Goal: Transaction & Acquisition: Purchase product/service

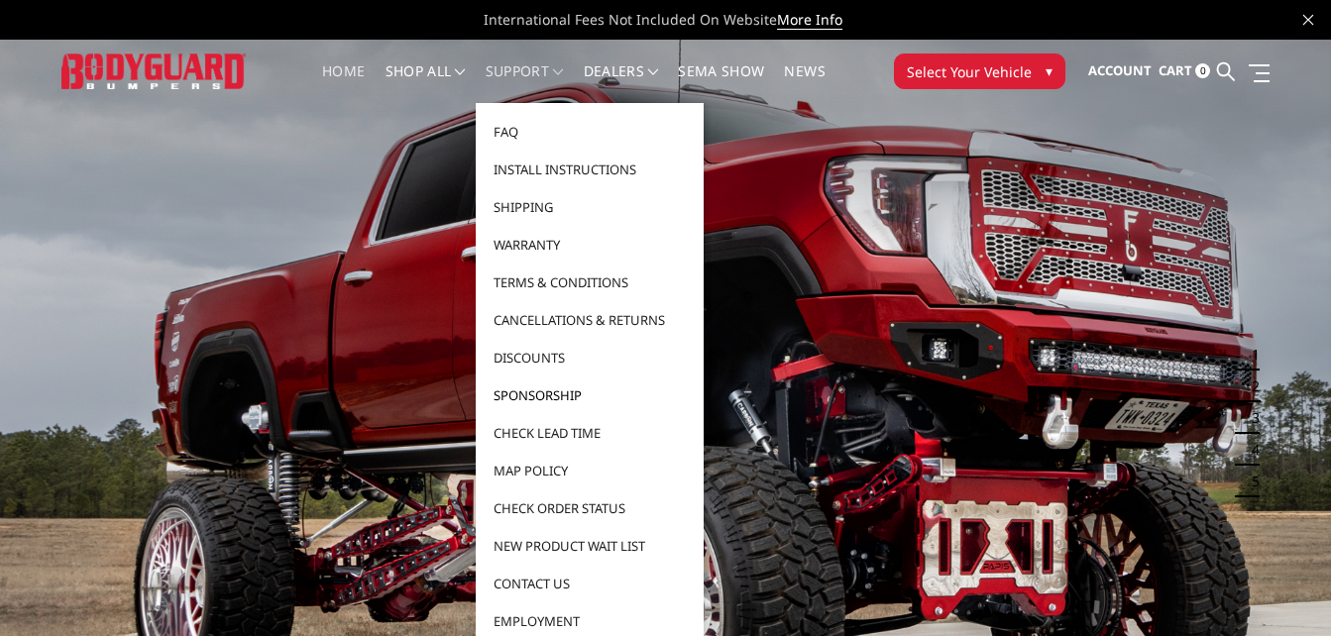
click at [580, 393] on link "Sponsorship" at bounding box center [590, 396] width 212 height 38
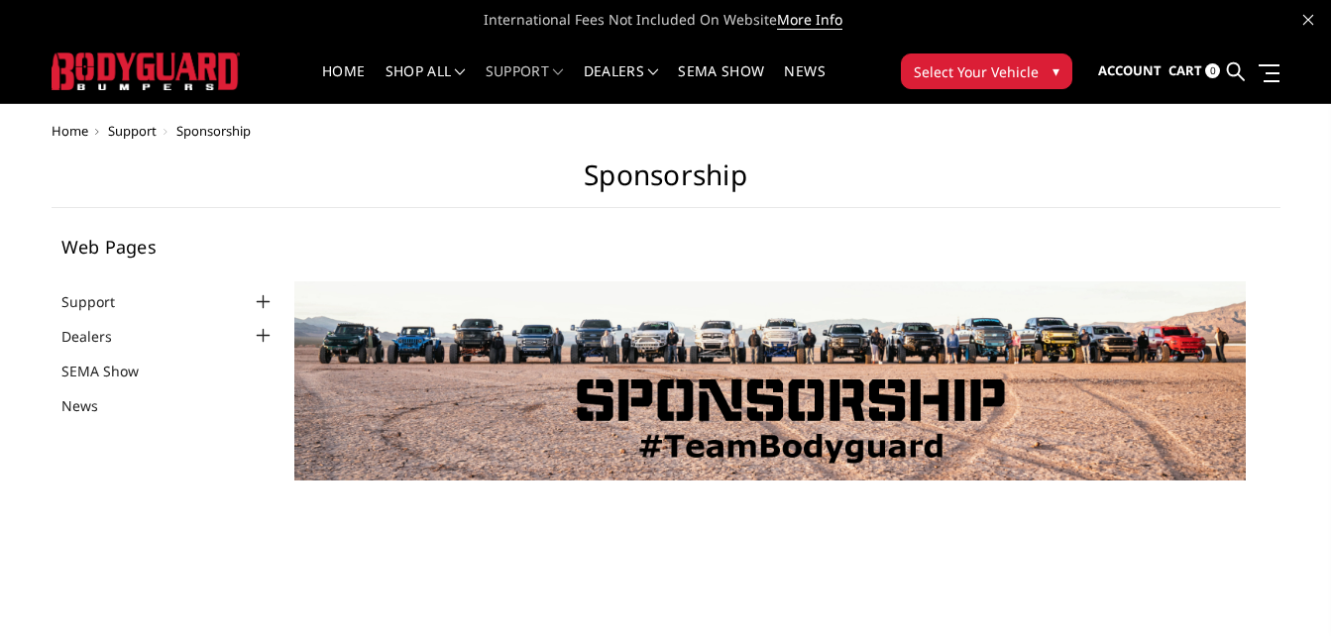
select select "US"
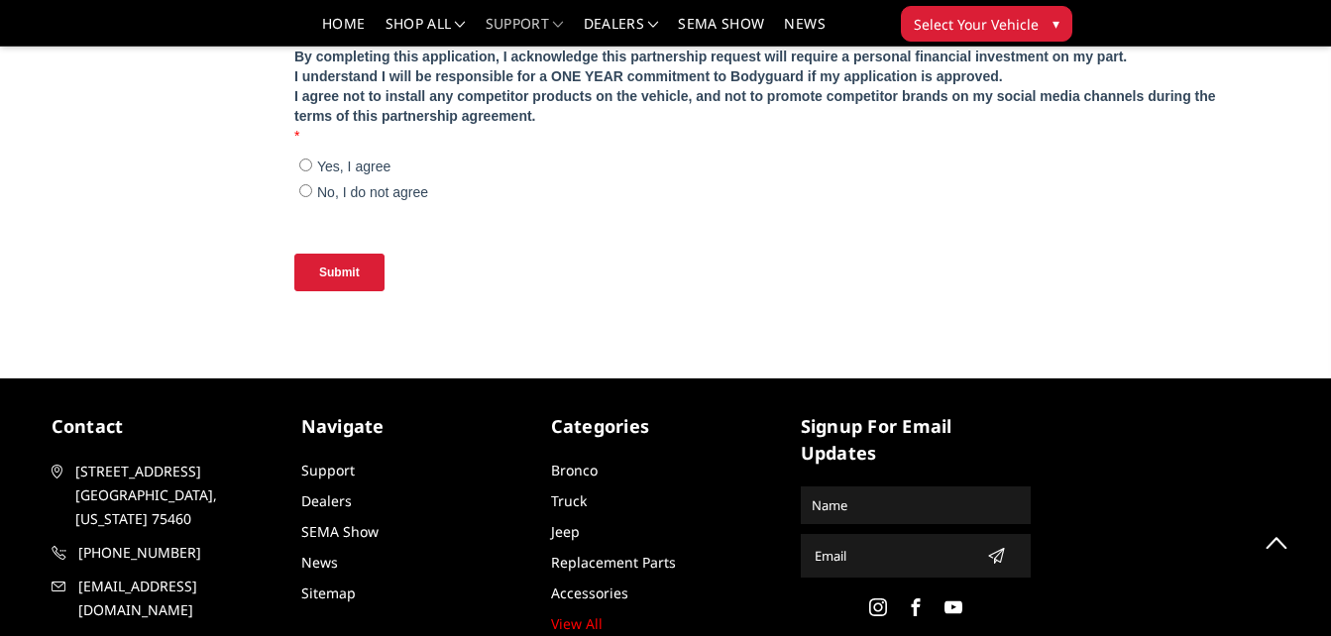
scroll to position [2003, 0]
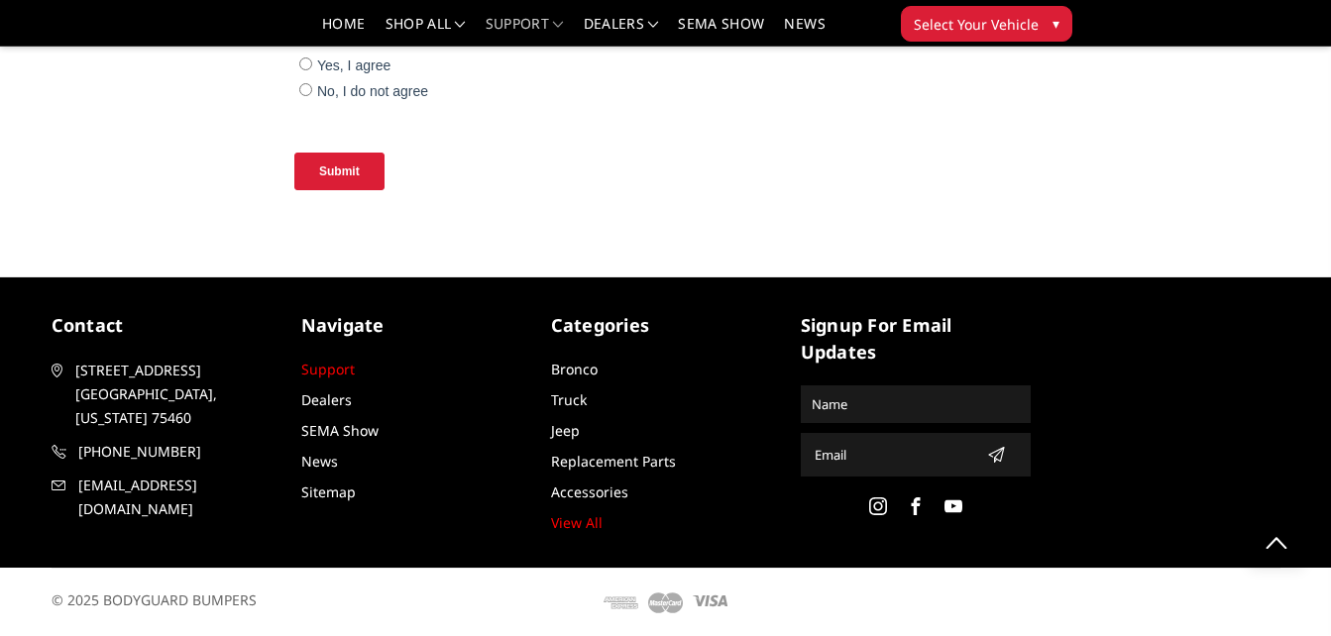
click at [334, 372] on link "Support" at bounding box center [328, 369] width 54 height 19
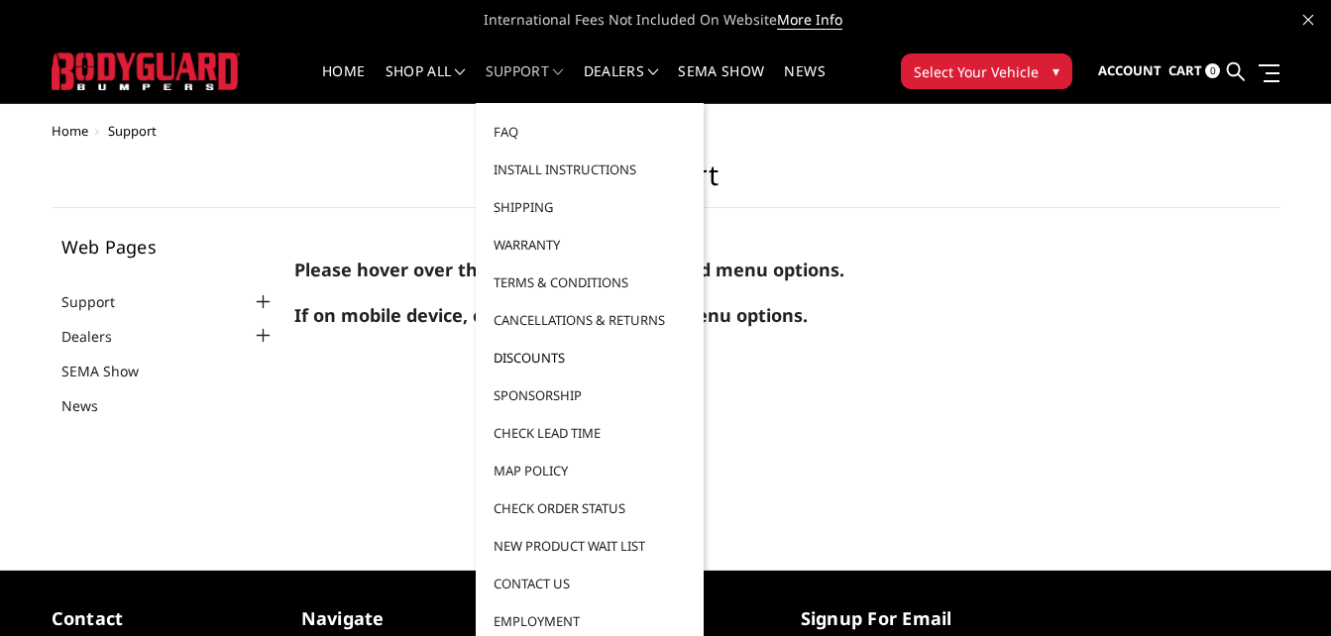
click at [545, 356] on link "Discounts" at bounding box center [590, 358] width 212 height 38
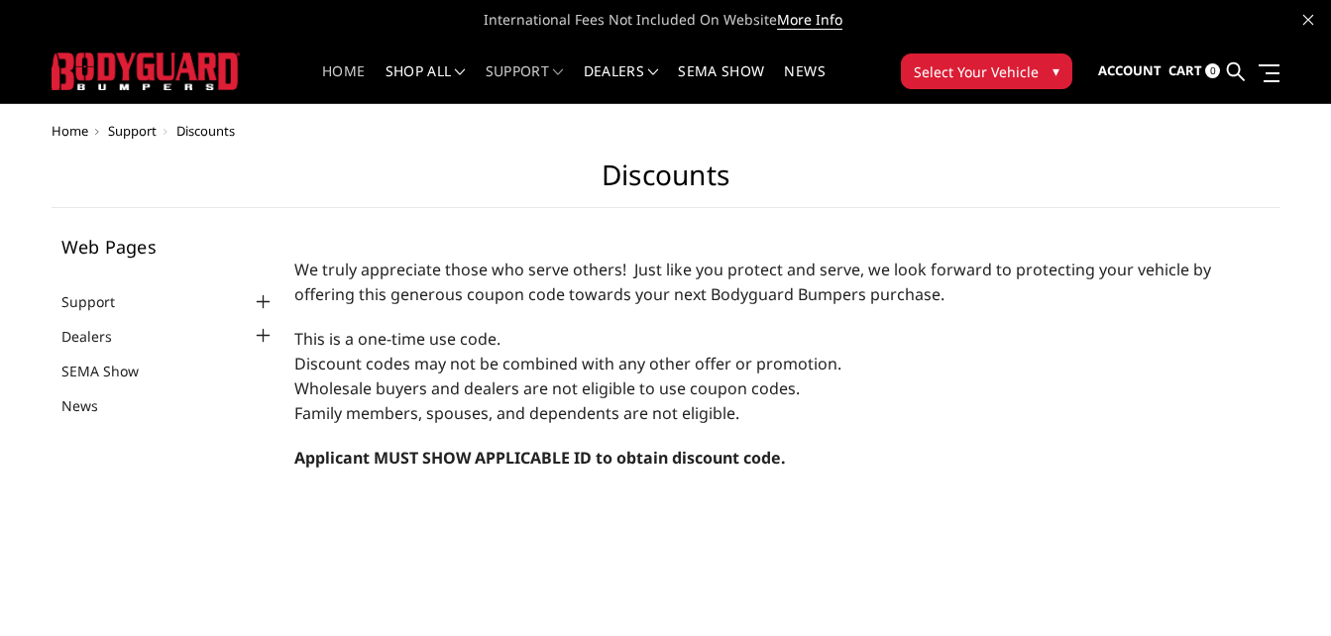
click at [349, 83] on link "Home" at bounding box center [343, 83] width 43 height 39
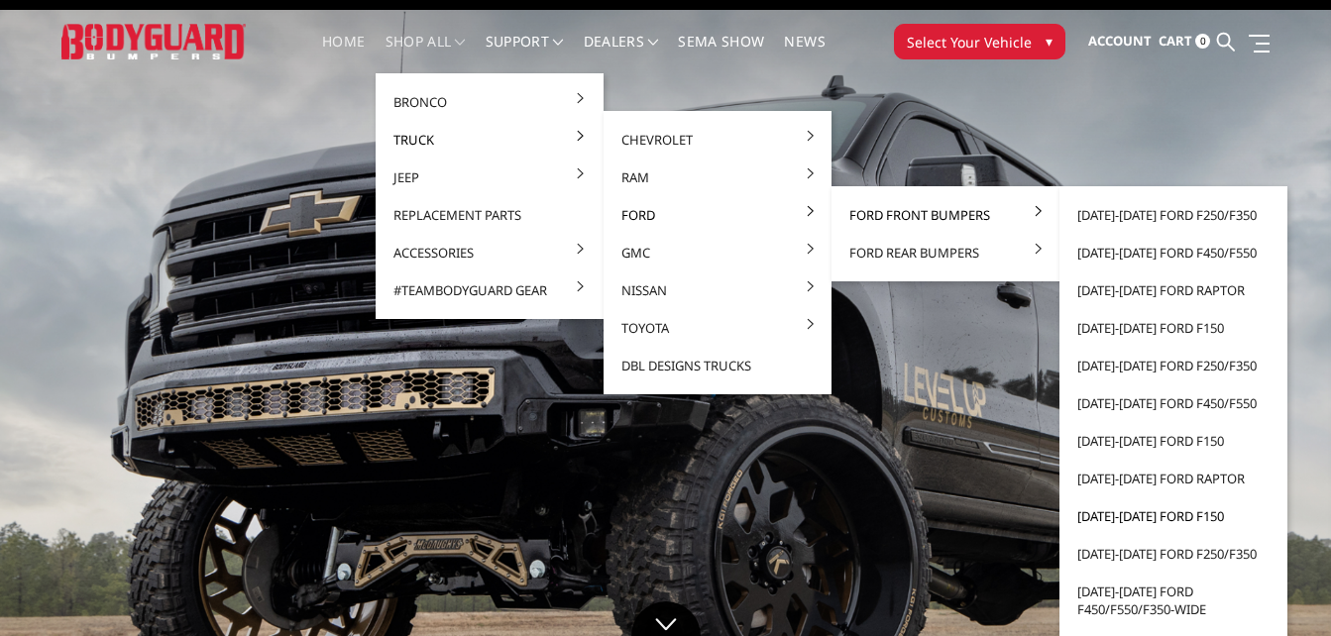
scroll to position [35, 0]
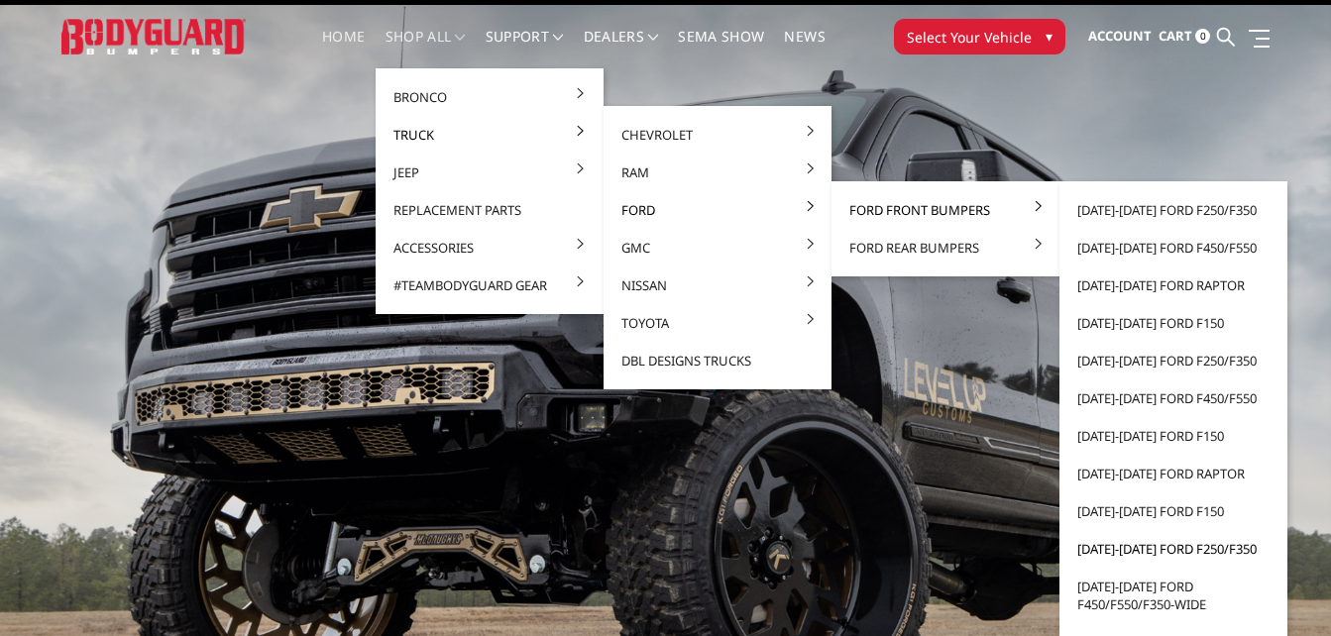
click at [1167, 549] on link "2011-2016 Ford F250/F350" at bounding box center [1173, 549] width 212 height 38
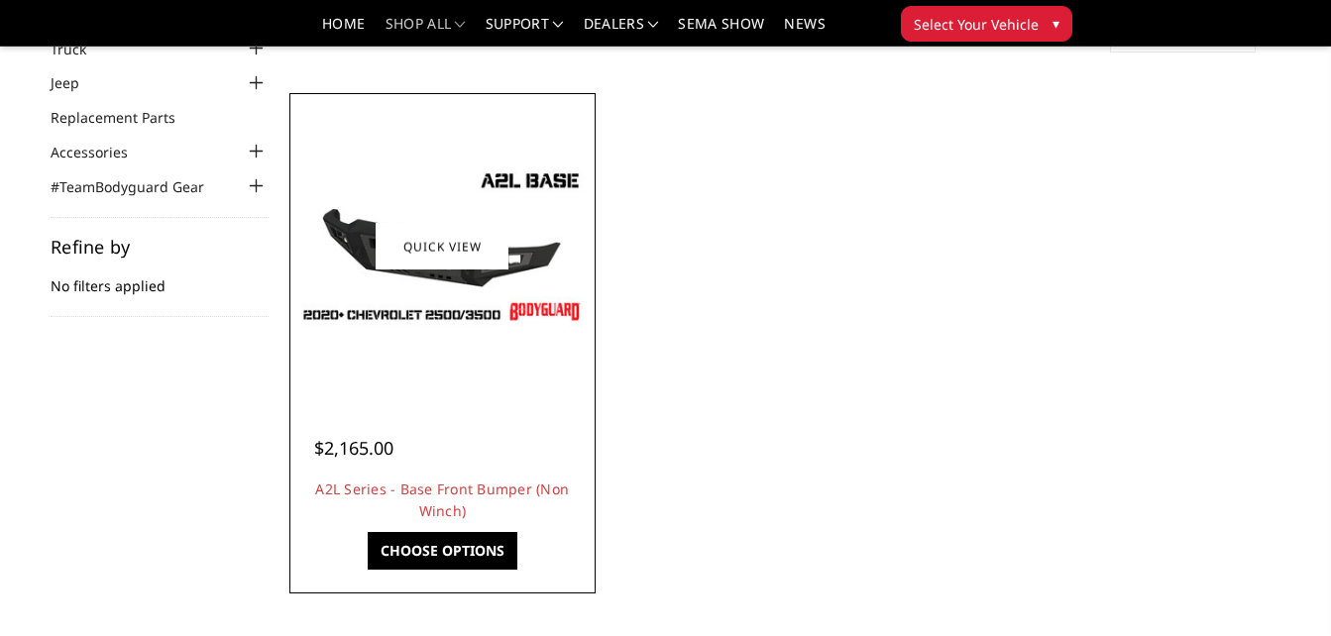
scroll to position [152, 0]
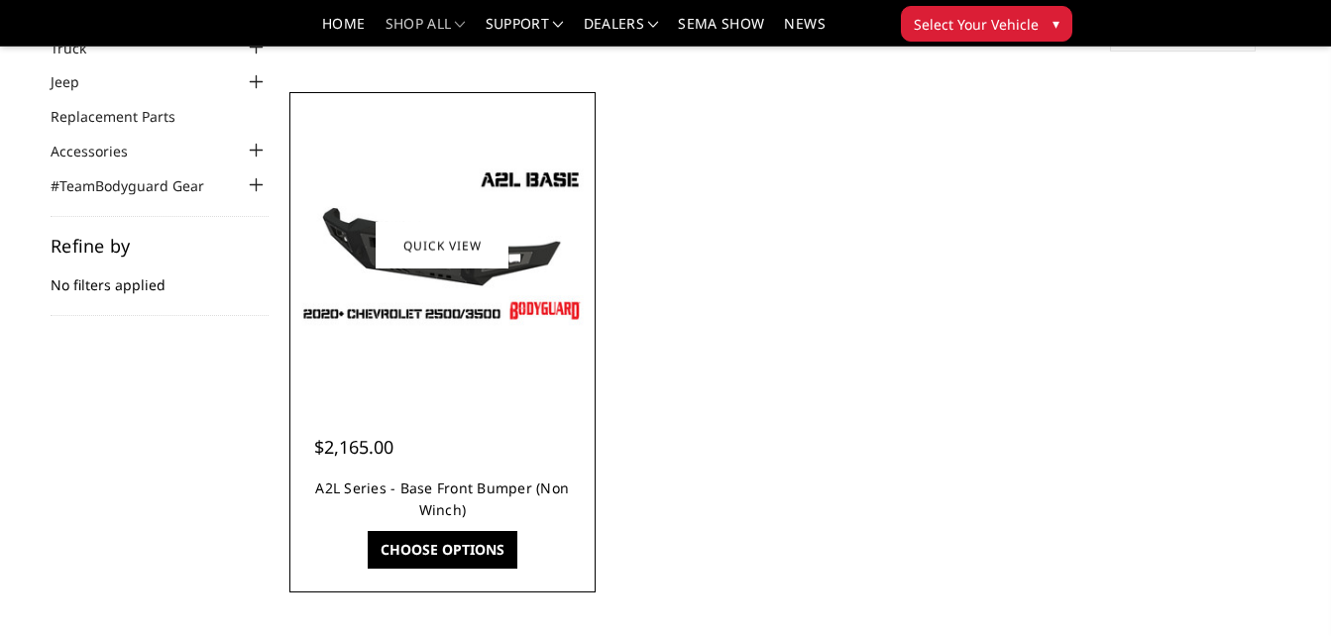
click at [436, 480] on link "A2L Series - Base Front Bumper (Non Winch)" at bounding box center [442, 499] width 254 height 41
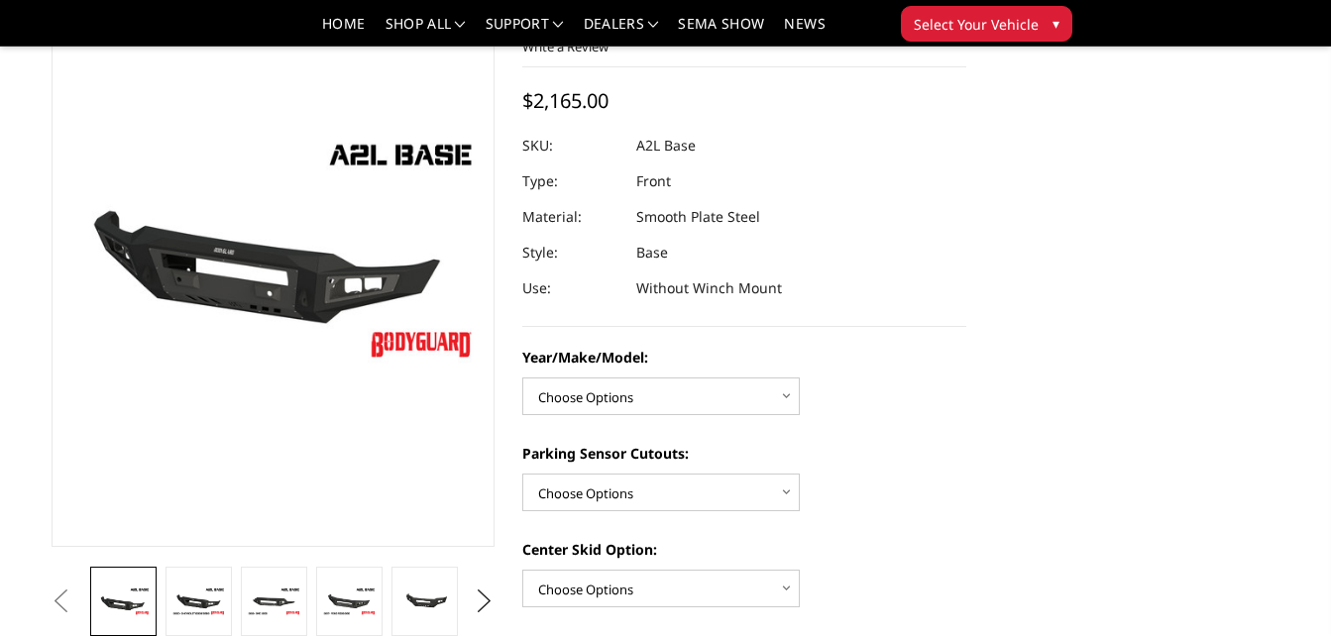
scroll to position [149, 0]
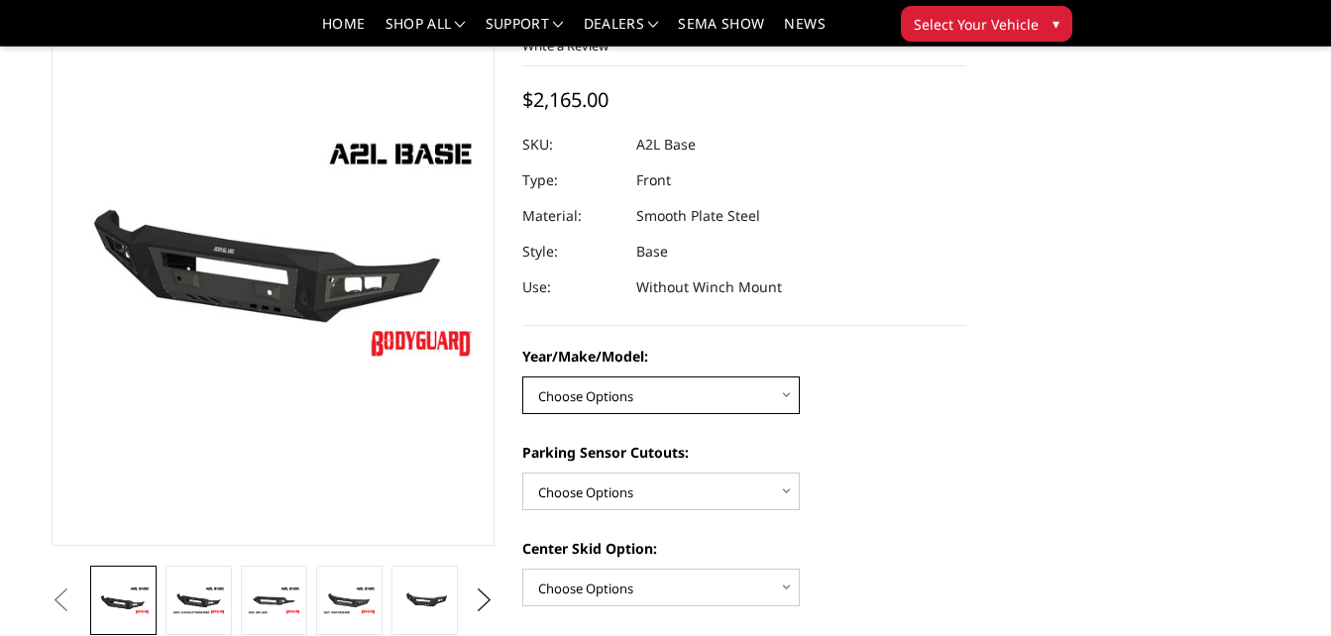
click at [672, 399] on select "Choose Options Chevrolet 15-19 2500/3500 Chevrolet 19-21 1500 Chevrolet 15-20 C…" at bounding box center [660, 396] width 277 height 38
select select "4336"
click at [522, 377] on select "Choose Options Chevrolet 15-19 2500/3500 Chevrolet 19-21 1500 Chevrolet 15-20 C…" at bounding box center [660, 396] width 277 height 38
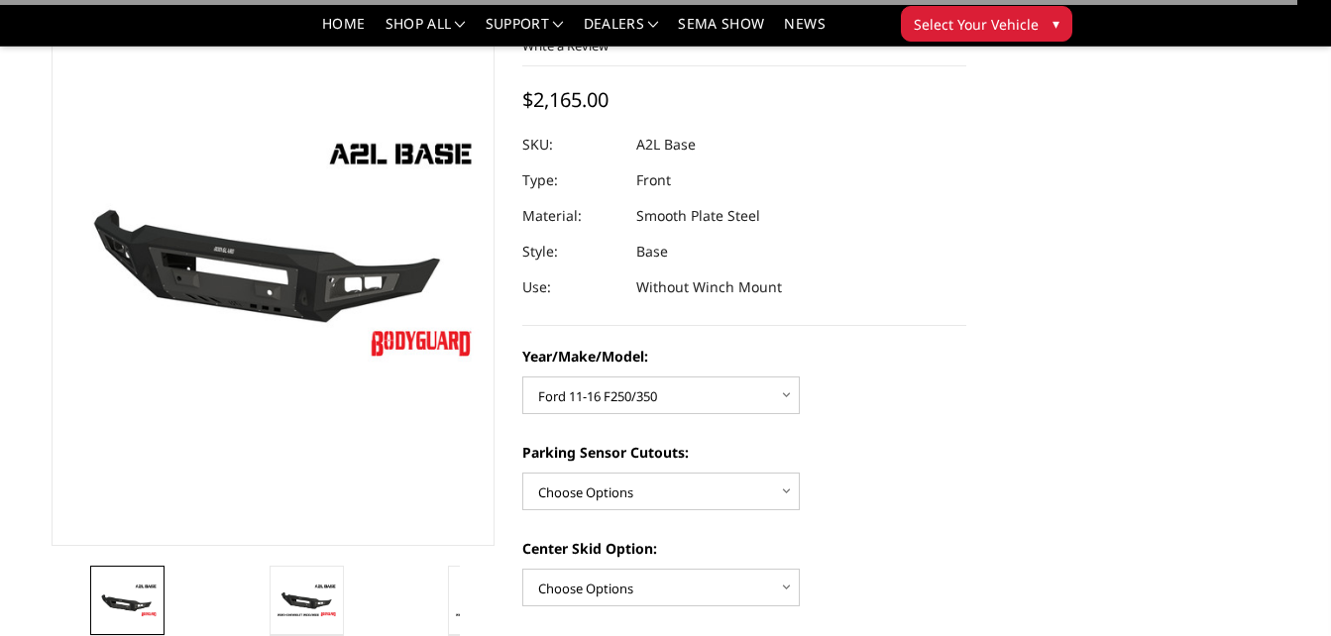
click at [873, 379] on div "Year/Make/Model: Choose Options Chevrolet 15-19 2500/3500 Chevrolet 19-21 1500 …" at bounding box center [744, 380] width 444 height 68
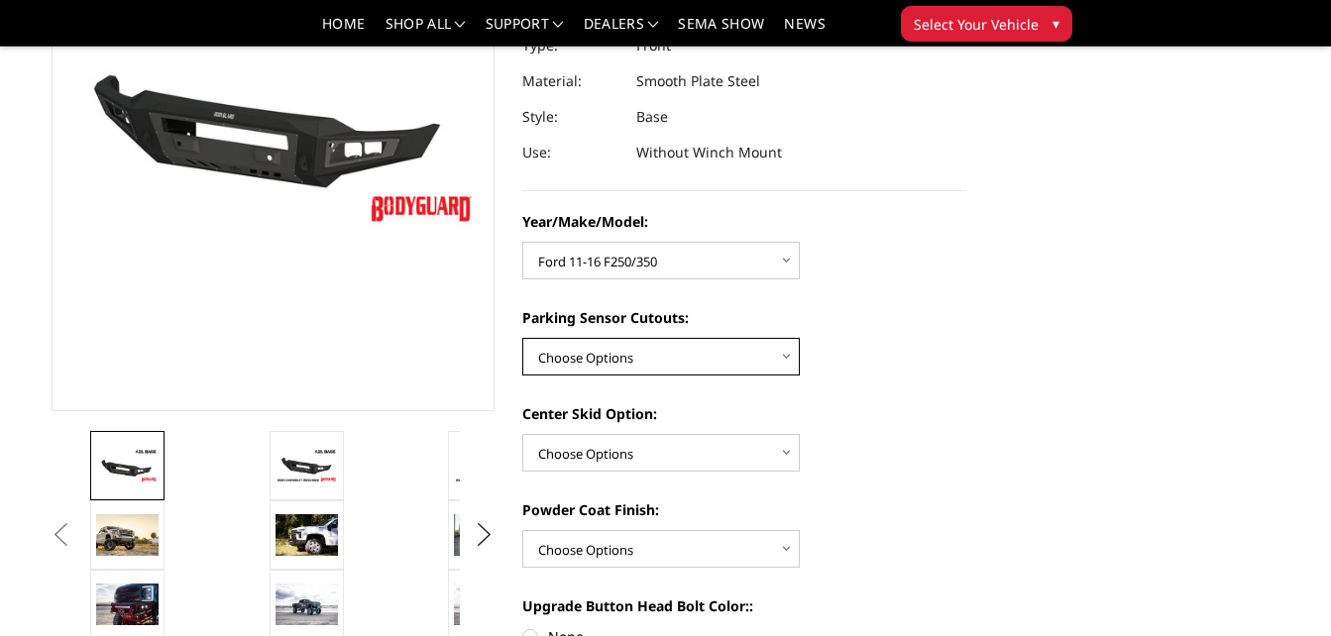
click at [702, 356] on select "Choose Options Yes - With Parking Sensor Cutouts No - Without Parking Sensor Cu…" at bounding box center [660, 357] width 277 height 38
select select "4329"
click at [522, 338] on select "Choose Options Yes - With Parking Sensor Cutouts No - Without Parking Sensor Cu…" at bounding box center [660, 357] width 277 height 38
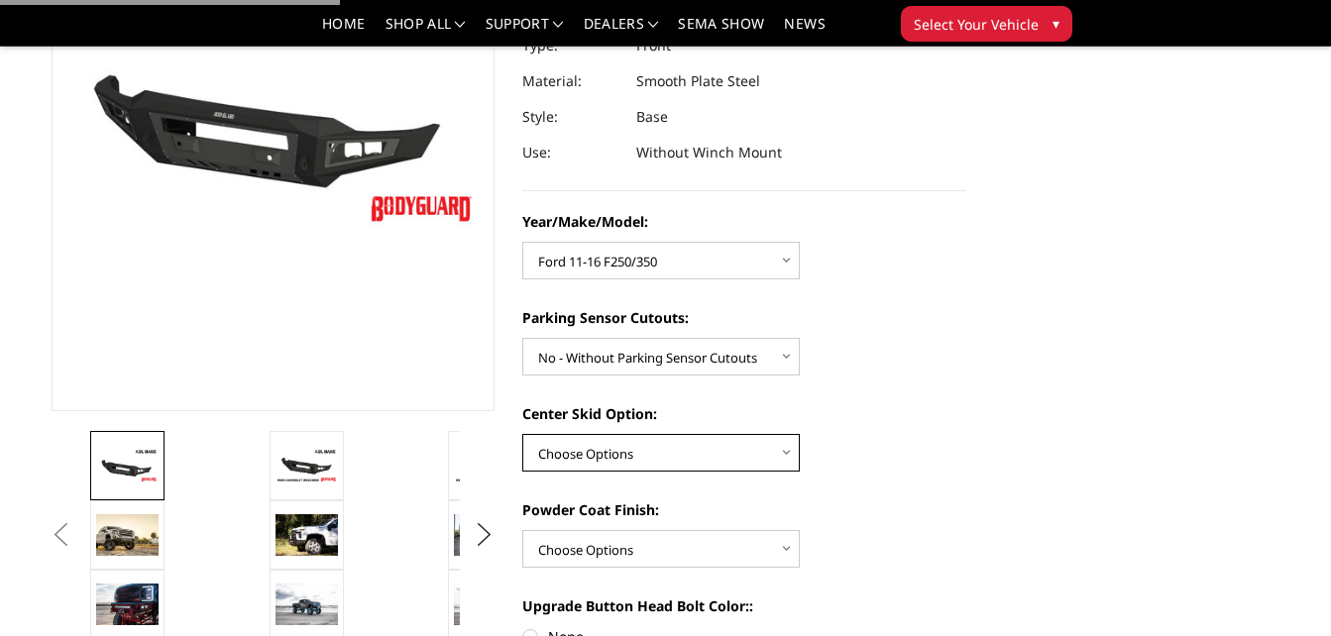
click at [651, 451] on select "Choose Options Single Light Bar Cutout" at bounding box center [660, 453] width 277 height 38
select select "4304"
click at [522, 434] on select "Choose Options Single Light Bar Cutout" at bounding box center [660, 453] width 277 height 38
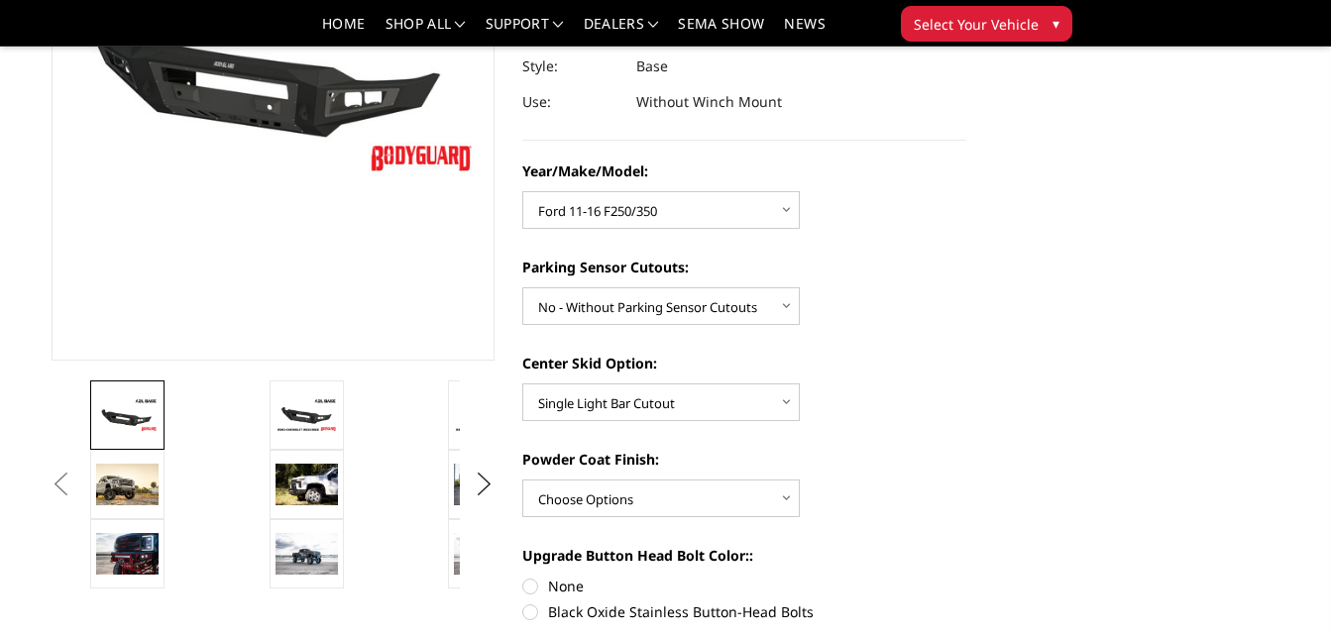
scroll to position [338, 0]
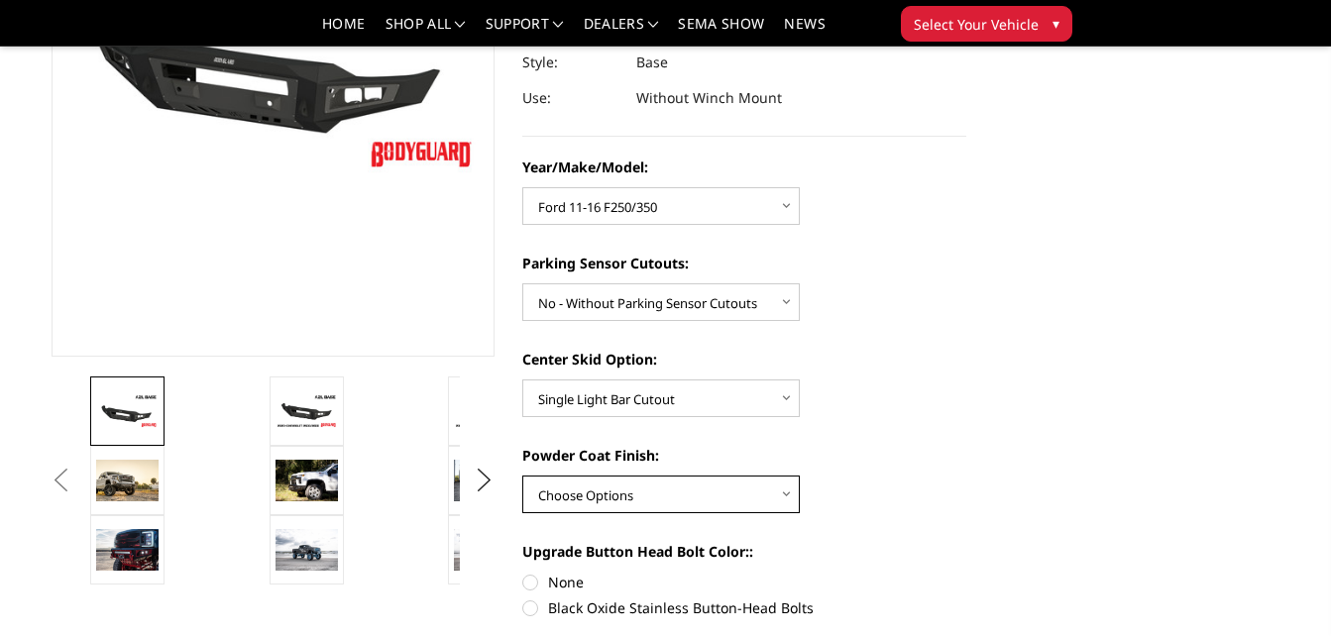
click at [702, 489] on select "Choose Options Bare metal (included) Texture Black Powder Coat" at bounding box center [660, 495] width 277 height 38
select select "4285"
click at [522, 476] on select "Choose Options Bare metal (included) Texture Black Powder Coat" at bounding box center [660, 495] width 277 height 38
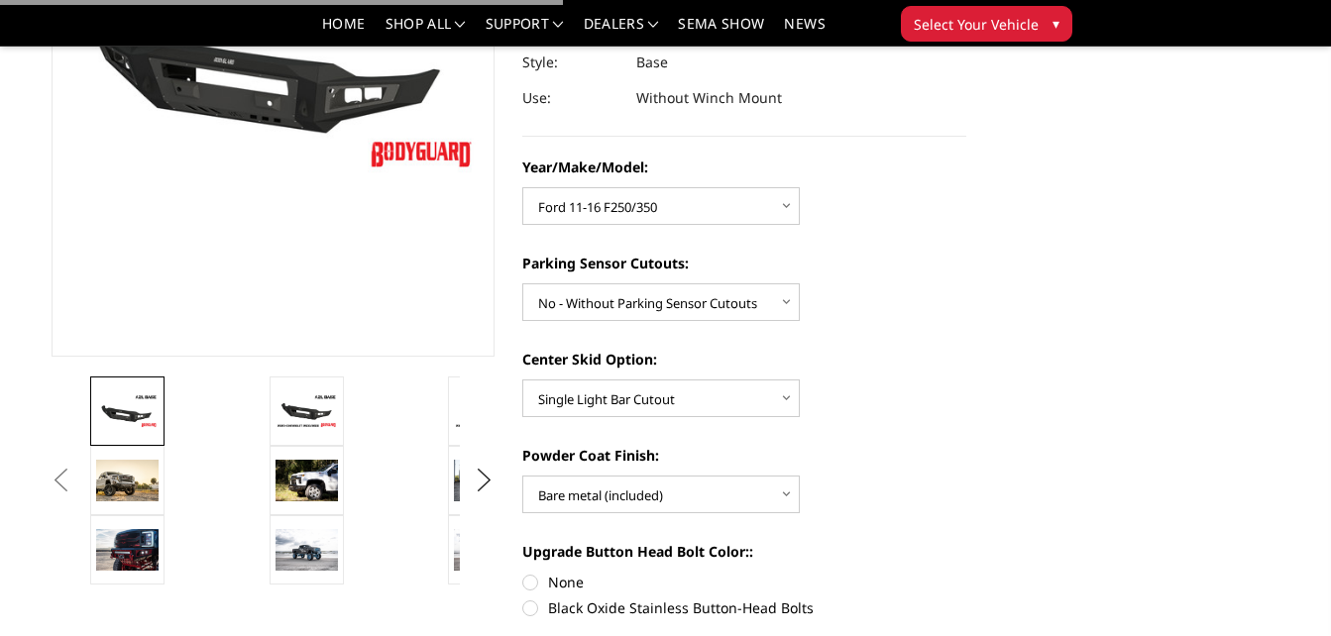
click at [848, 491] on div "Powder Coat Finish: Choose Options Bare metal (included) Texture Black Powder C…" at bounding box center [744, 479] width 444 height 68
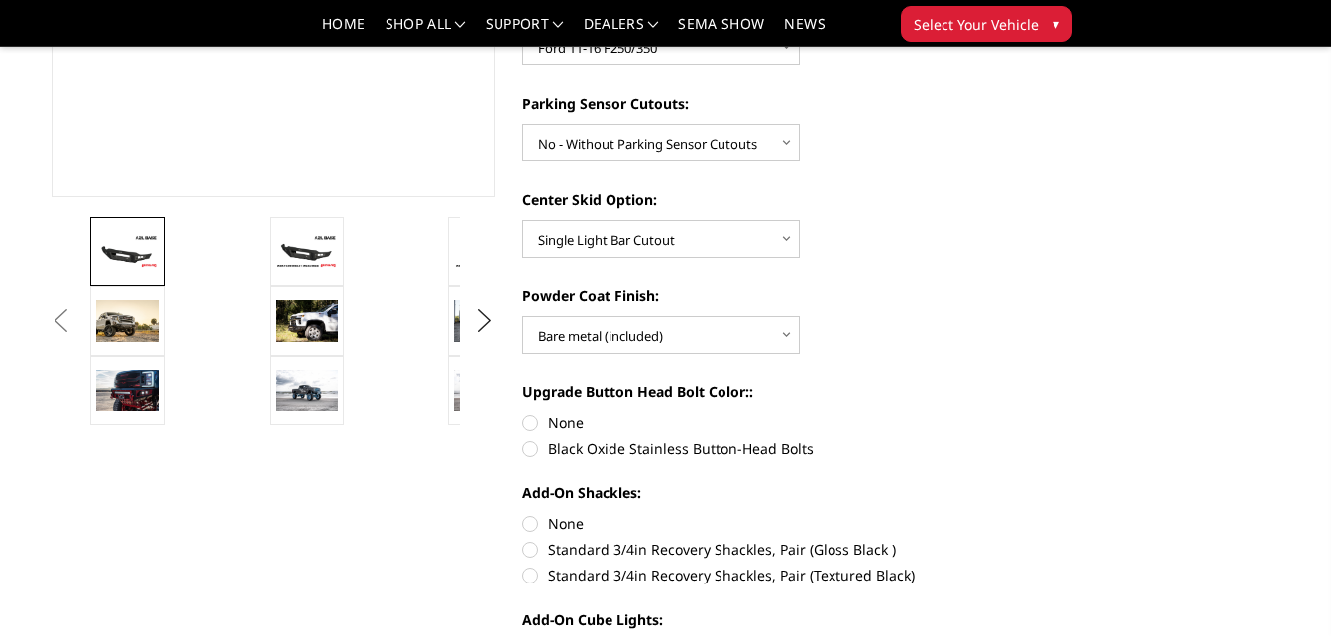
scroll to position [498, 0]
click at [569, 420] on label "None" at bounding box center [744, 421] width 444 height 21
click at [523, 412] on input "None" at bounding box center [522, 411] width 1 height 1
radio input "true"
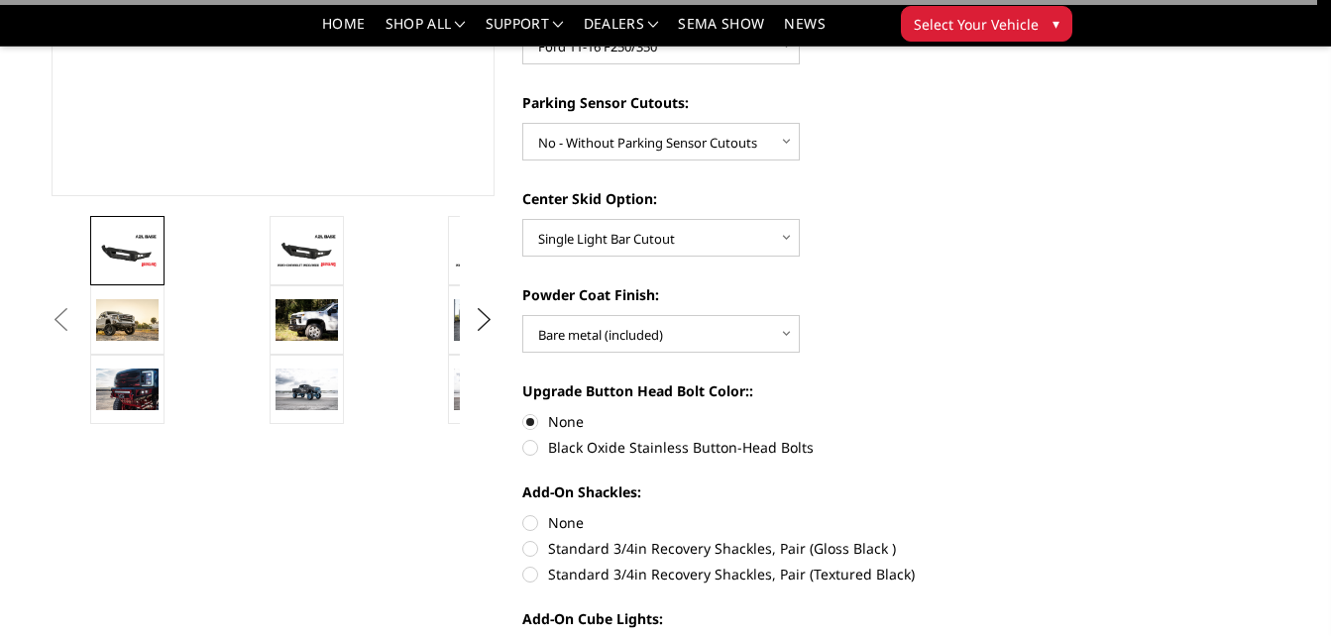
click at [563, 518] on label "None" at bounding box center [744, 522] width 444 height 21
click at [523, 513] on input "None" at bounding box center [522, 512] width 1 height 1
radio input "true"
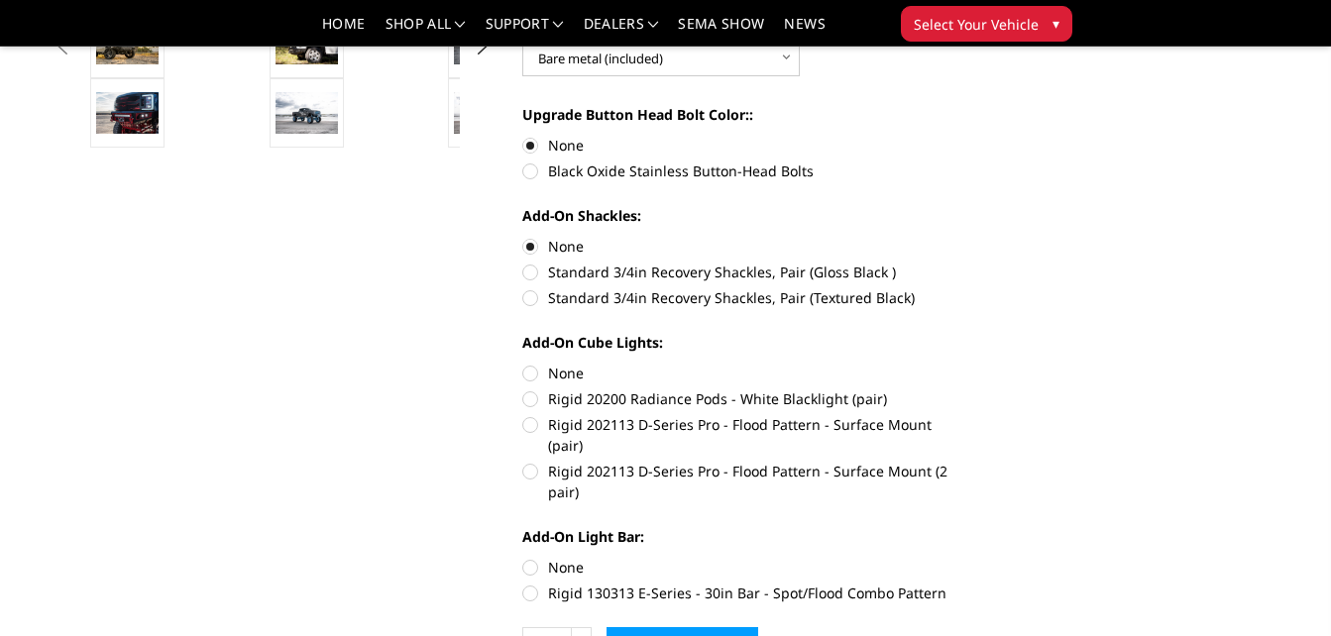
scroll to position [776, 0]
click at [544, 372] on label "None" at bounding box center [744, 372] width 444 height 21
click at [523, 363] on input "None" at bounding box center [522, 362] width 1 height 1
radio input "true"
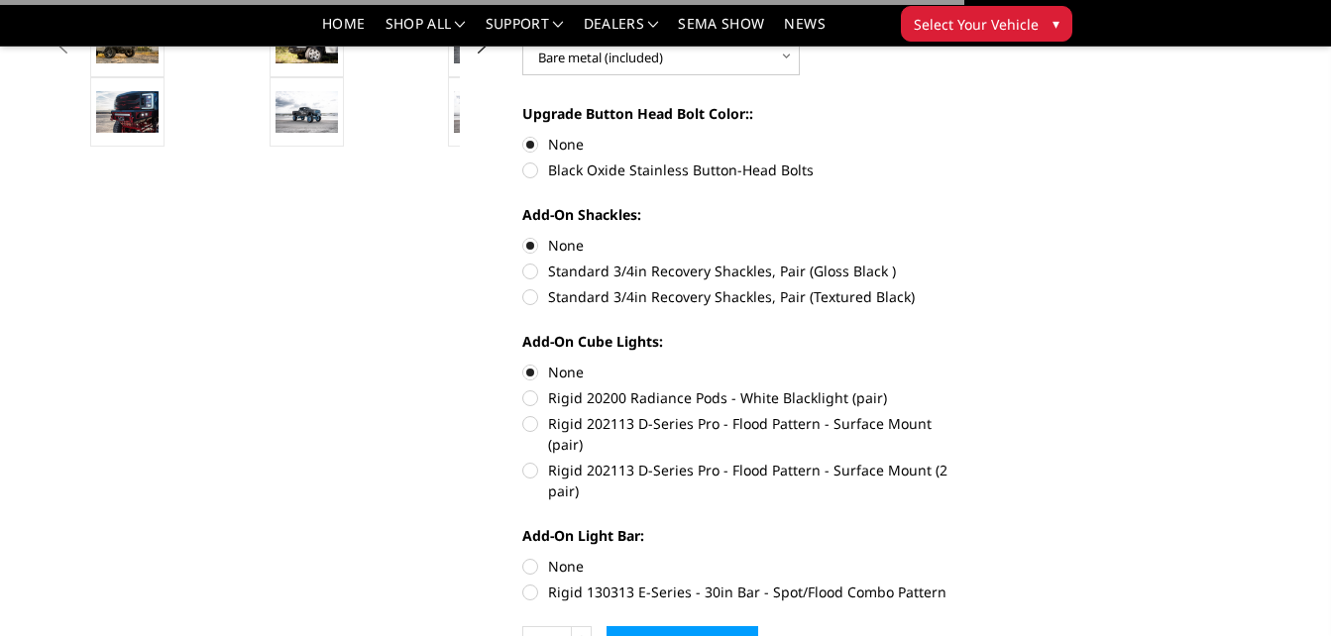
click at [534, 556] on label "None" at bounding box center [744, 566] width 444 height 21
click at [523, 556] on input "None" at bounding box center [522, 556] width 1 height 1
radio input "true"
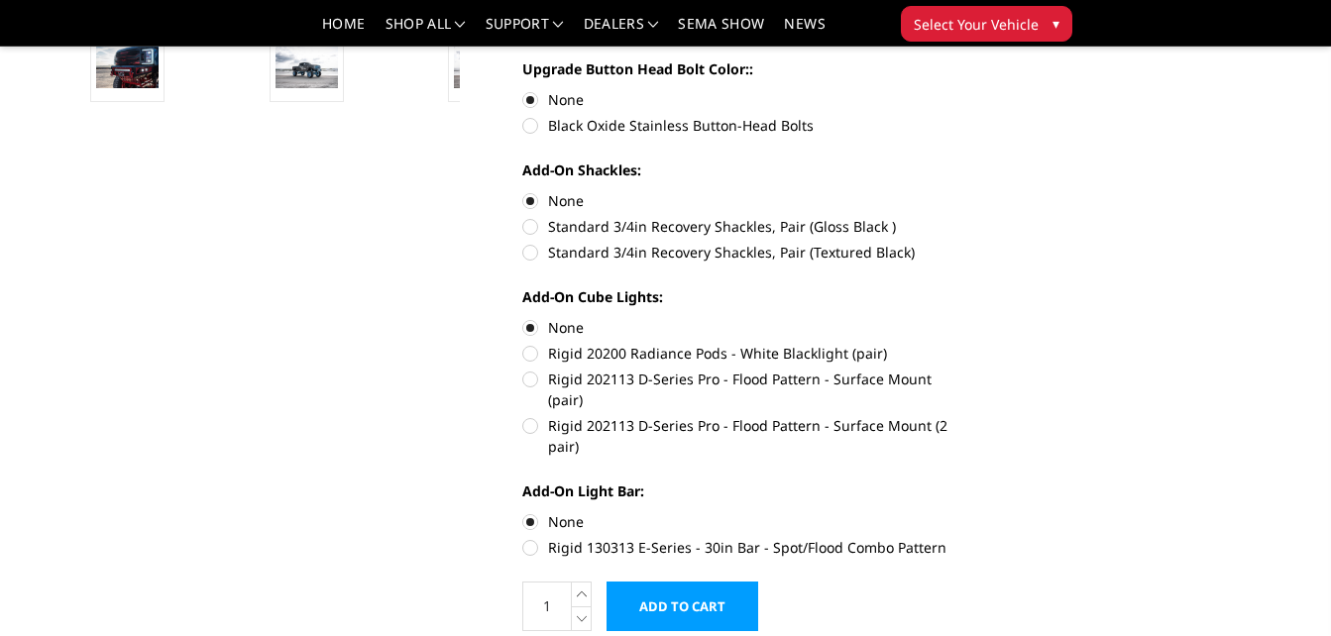
click at [688, 582] on input "Add to Cart" at bounding box center [682, 607] width 152 height 50
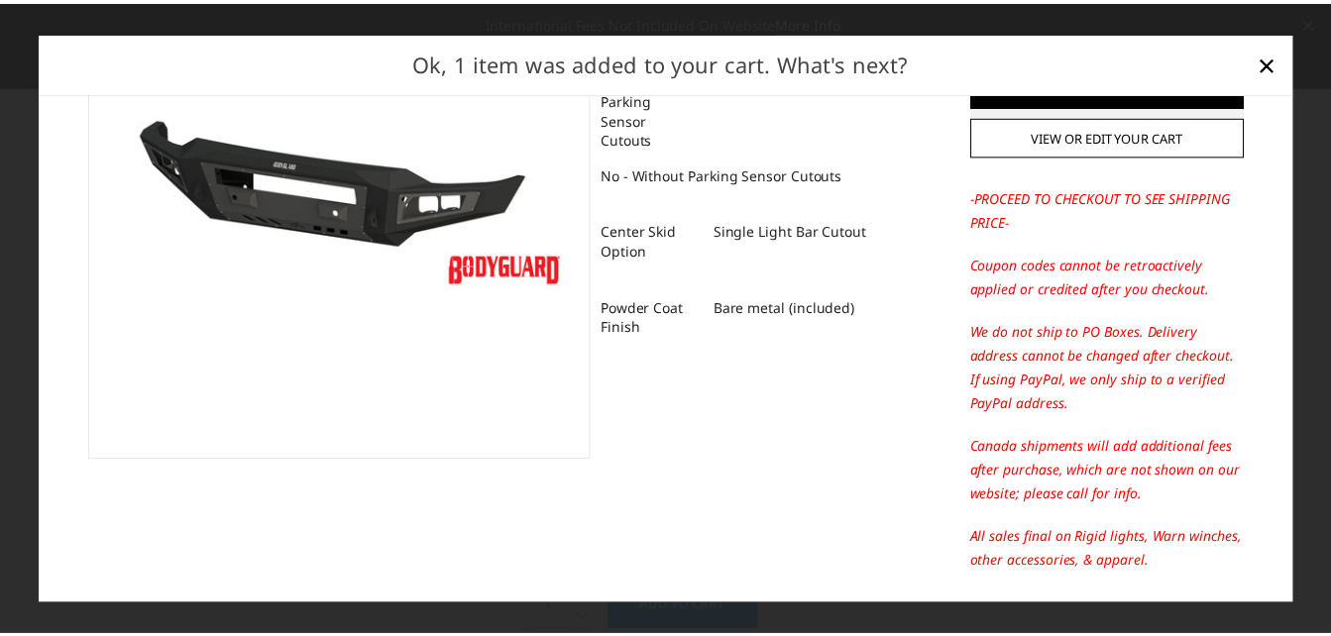
scroll to position [69, 0]
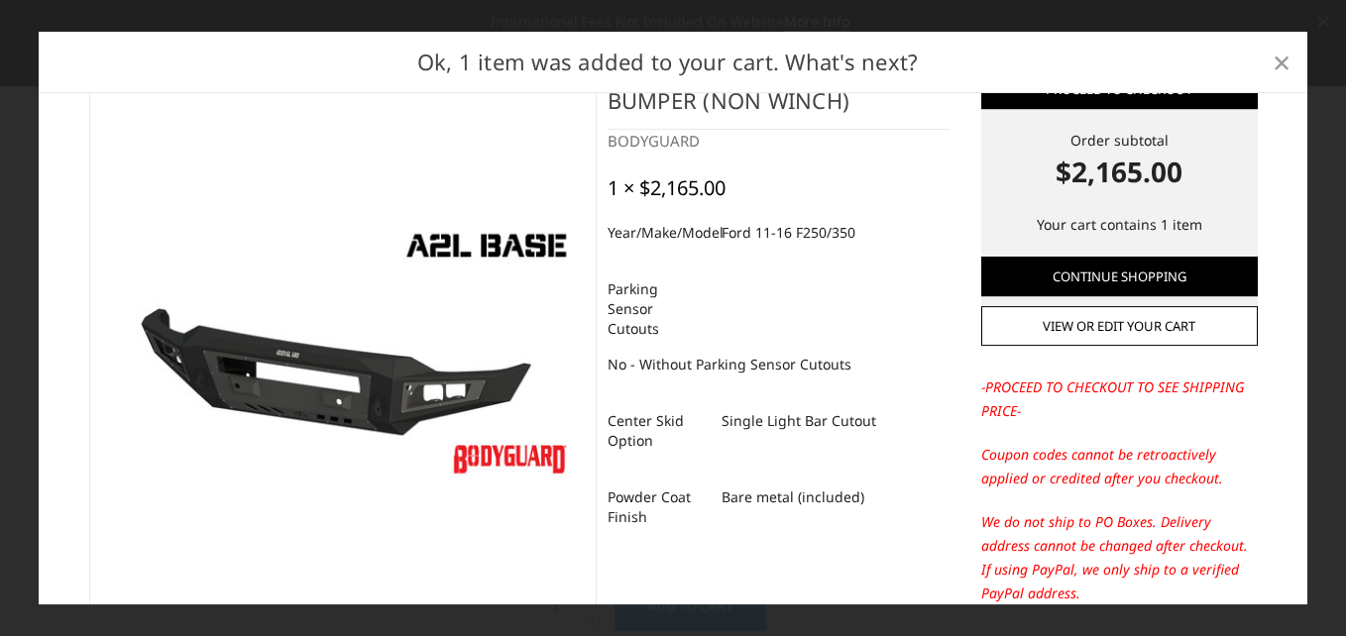
click at [1280, 47] on span "×" at bounding box center [1281, 62] width 18 height 43
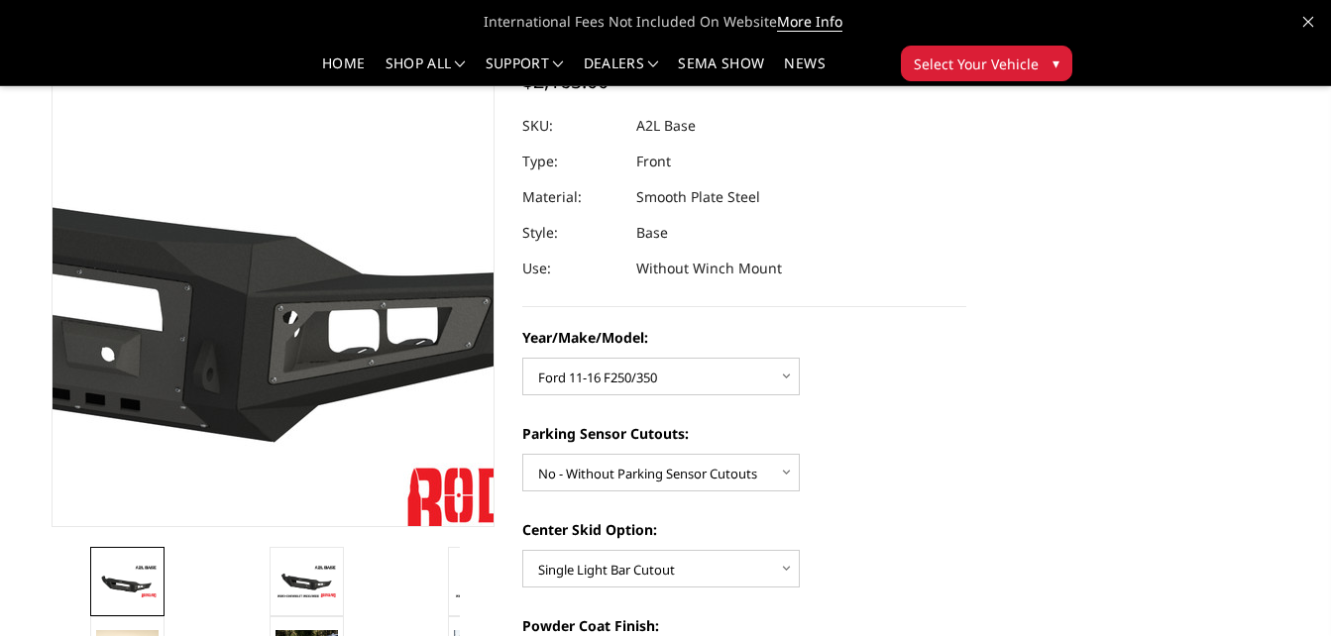
scroll to position [129, 0]
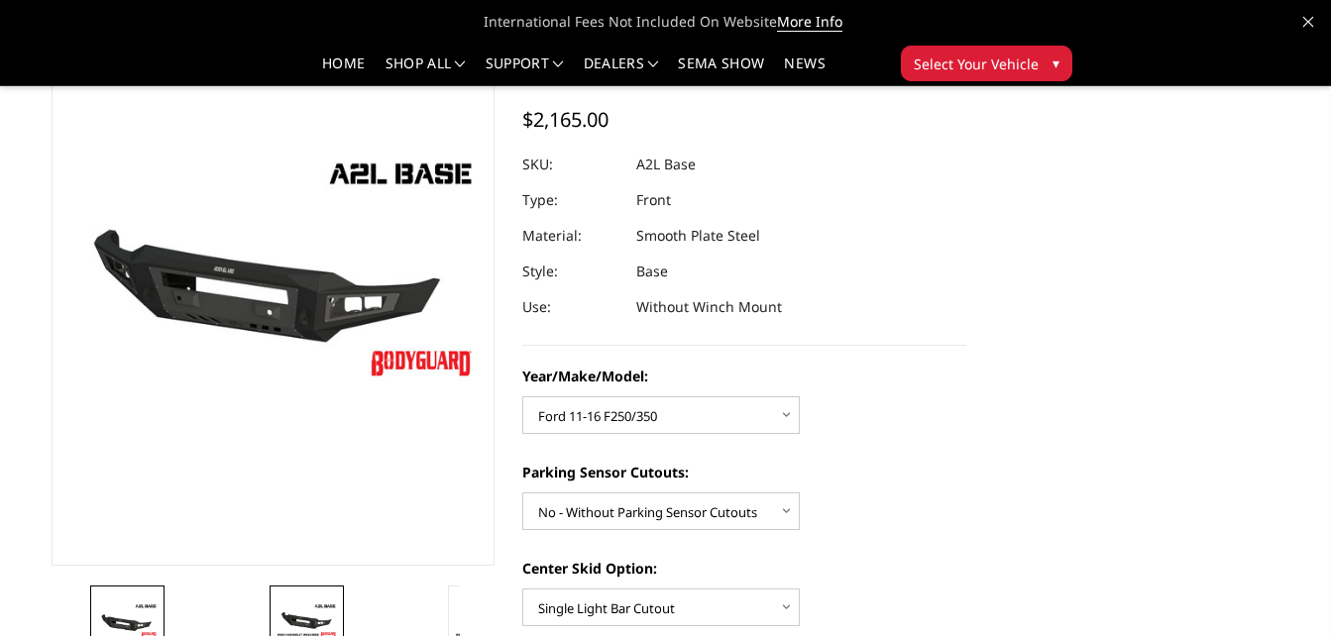
click at [311, 622] on img at bounding box center [306, 619] width 62 height 35
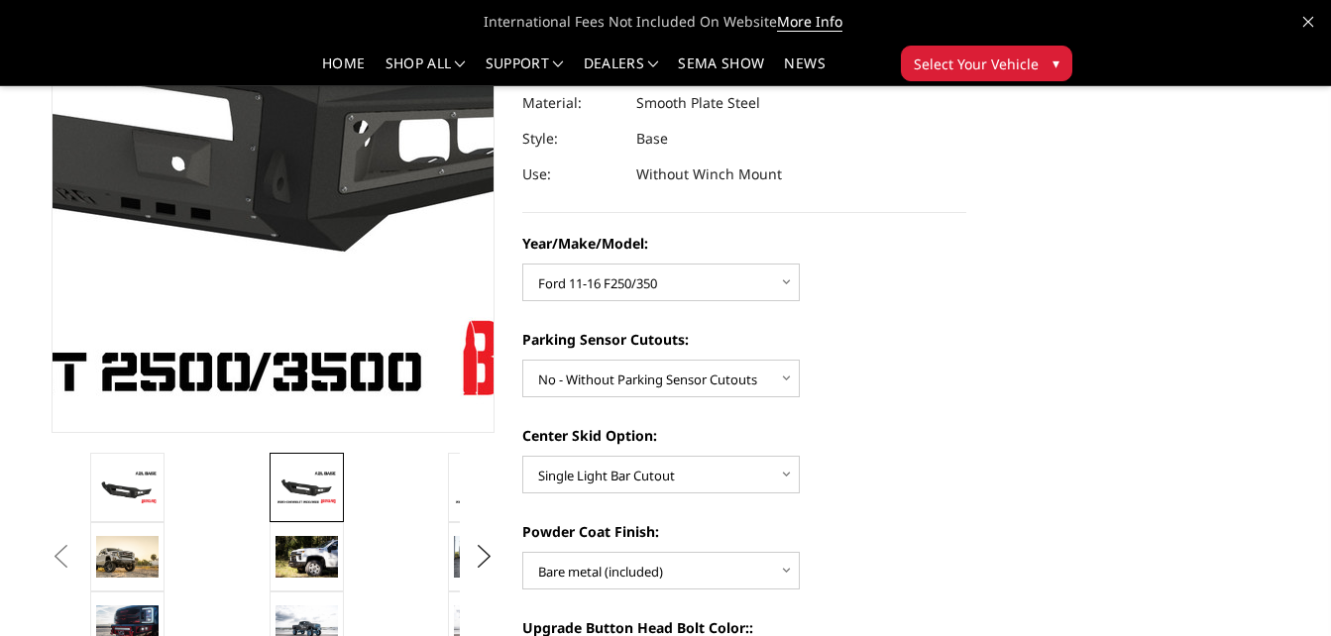
scroll to position [263, 0]
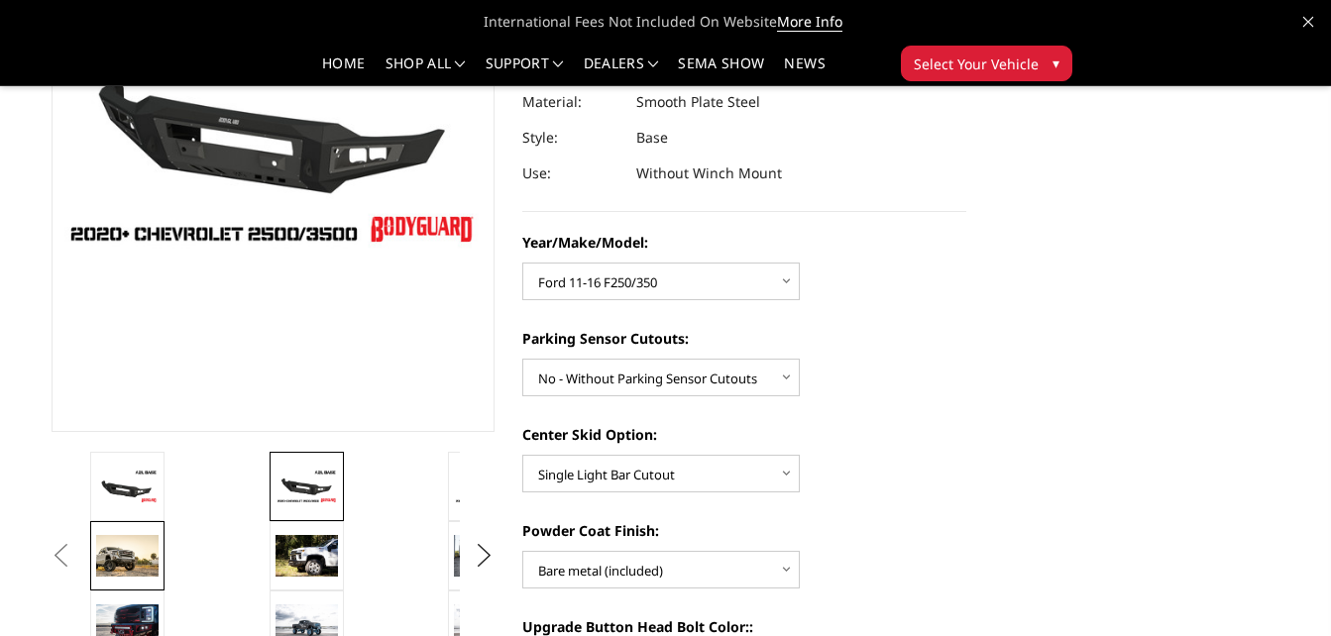
click at [145, 558] on img at bounding box center [127, 556] width 62 height 43
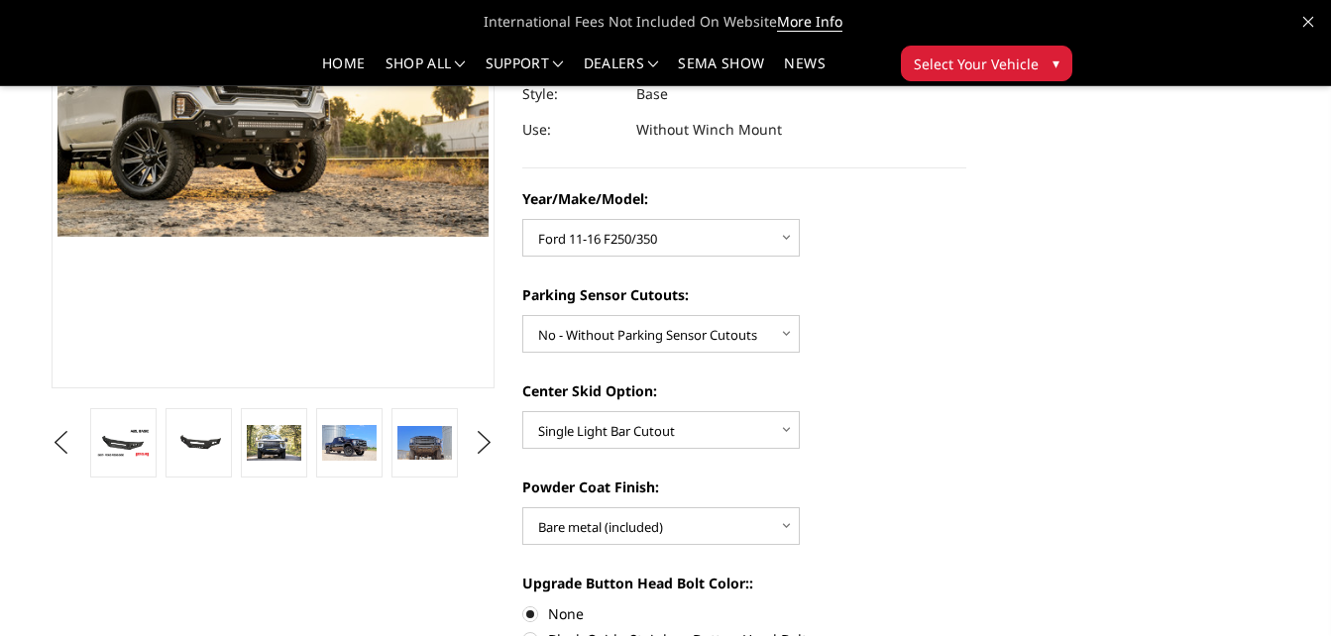
scroll to position [322, 0]
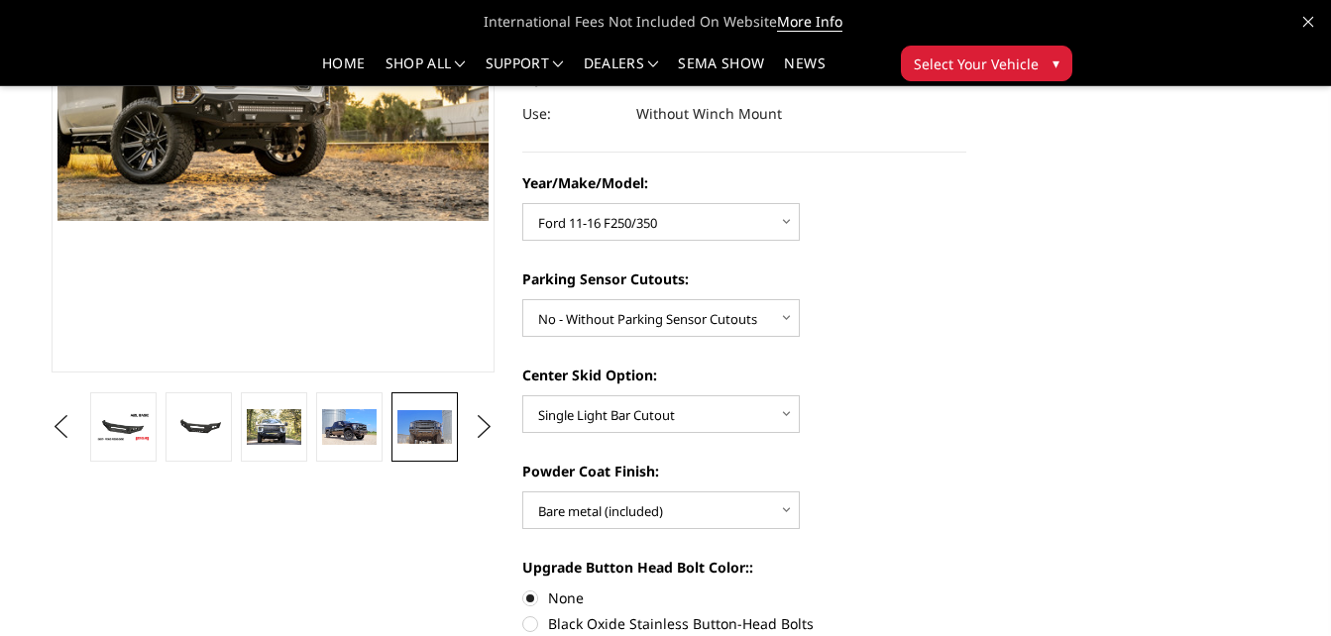
click at [407, 429] on img at bounding box center [424, 427] width 54 height 34
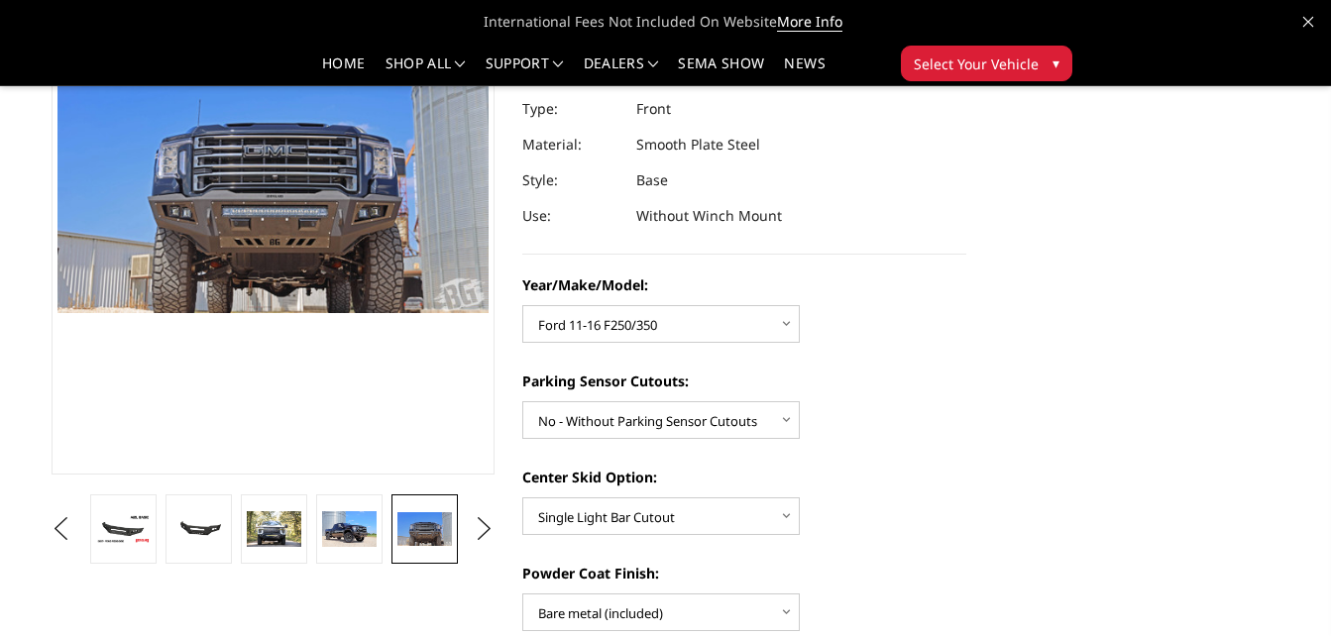
scroll to position [219, 0]
click at [352, 545] on img at bounding box center [349, 530] width 54 height 36
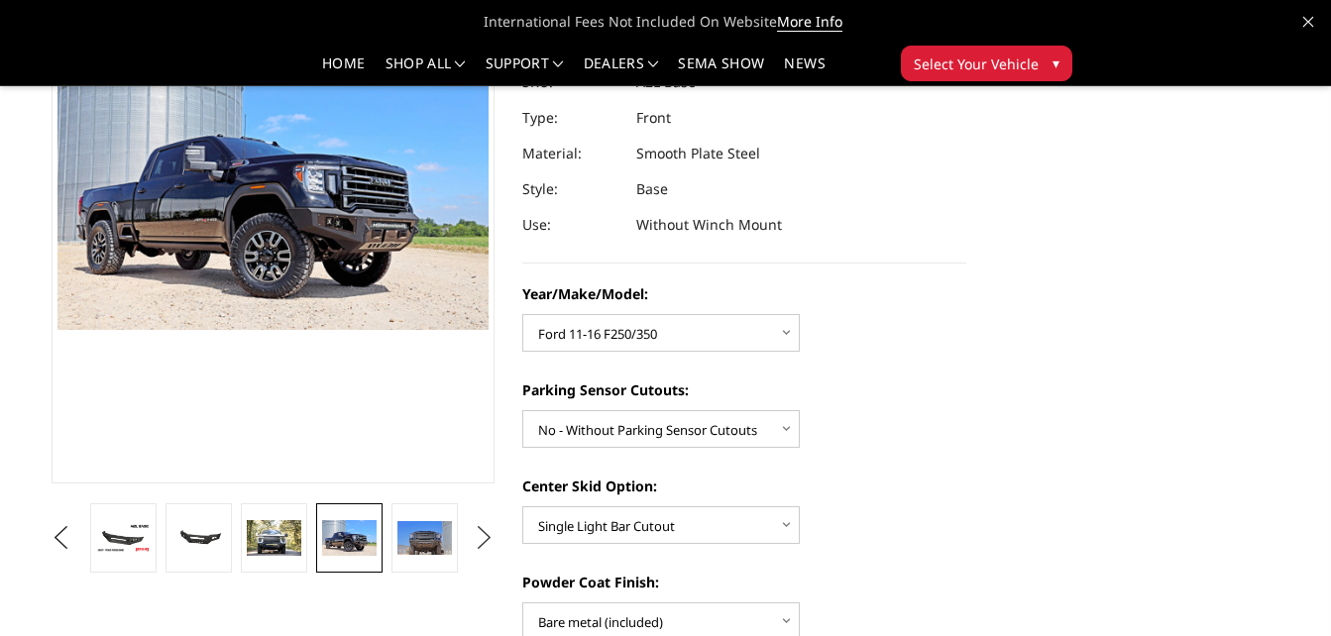
click at [490, 536] on button "Next" at bounding box center [485, 538] width 30 height 30
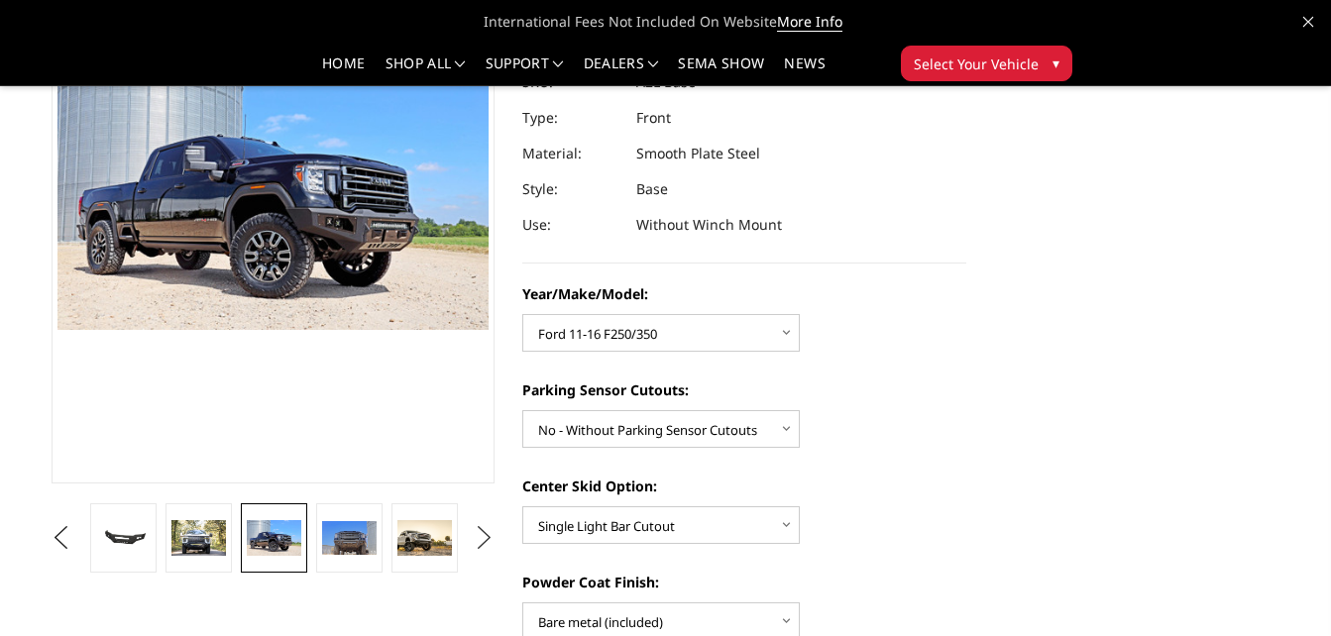
click at [490, 536] on button "Next" at bounding box center [485, 538] width 30 height 30
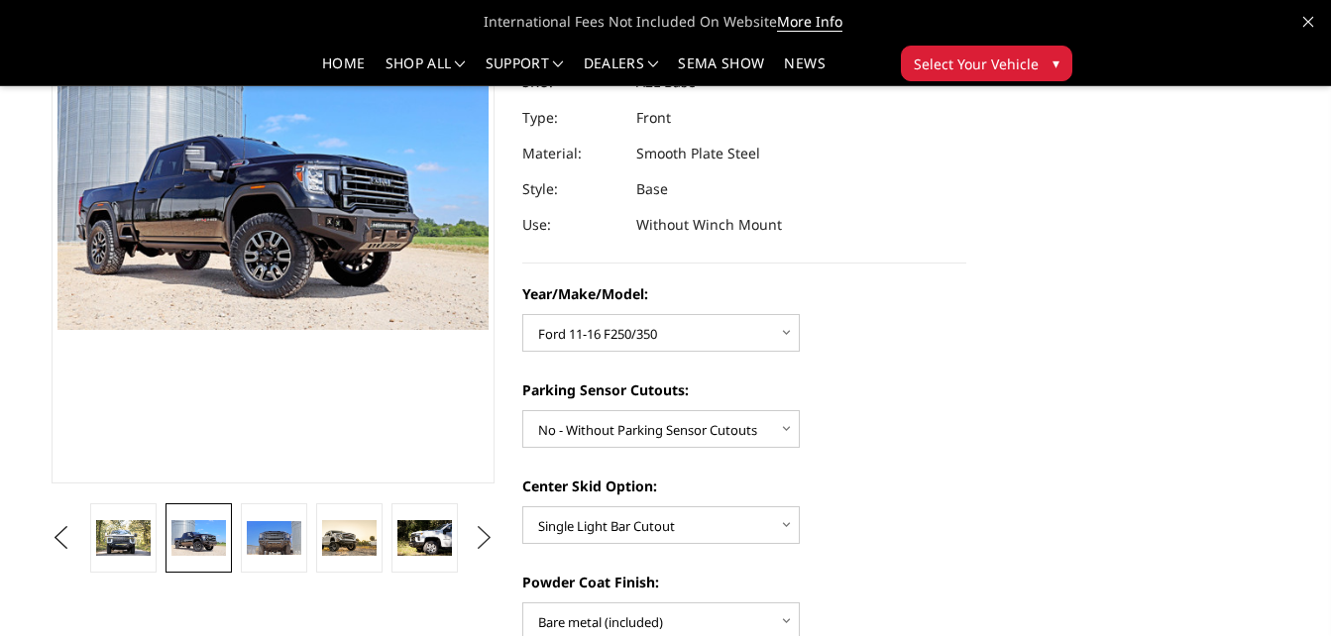
click at [490, 536] on button "Next" at bounding box center [485, 538] width 30 height 30
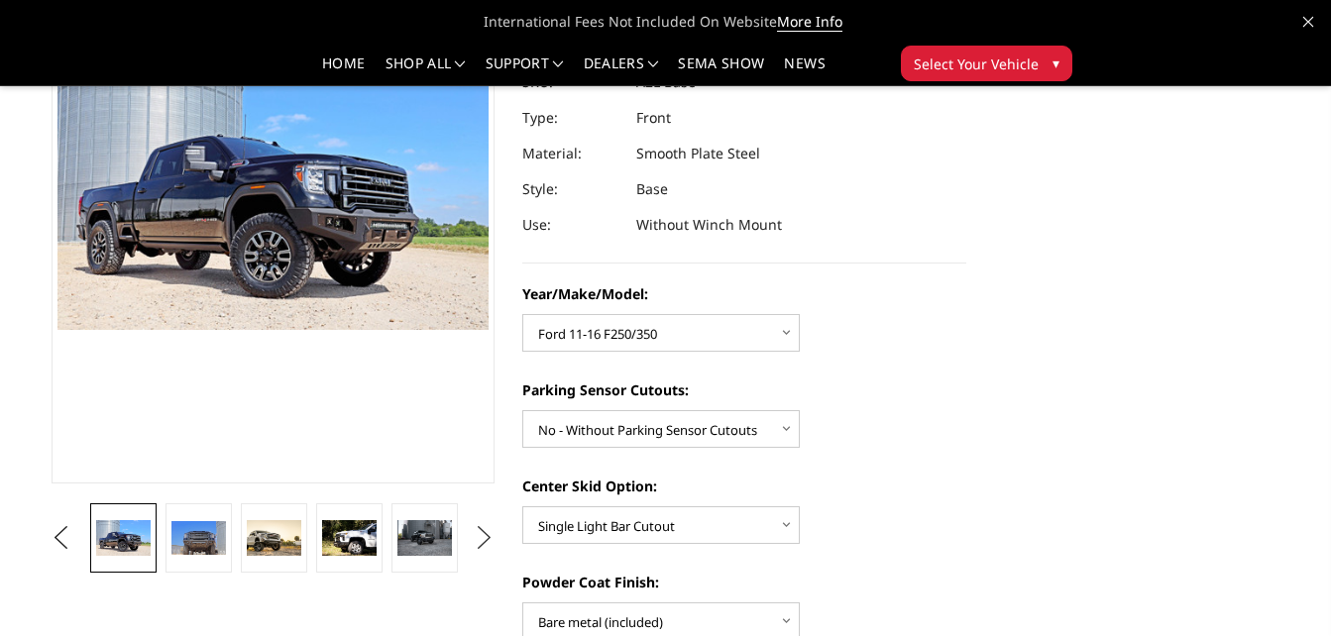
click at [490, 536] on button "Next" at bounding box center [485, 538] width 30 height 30
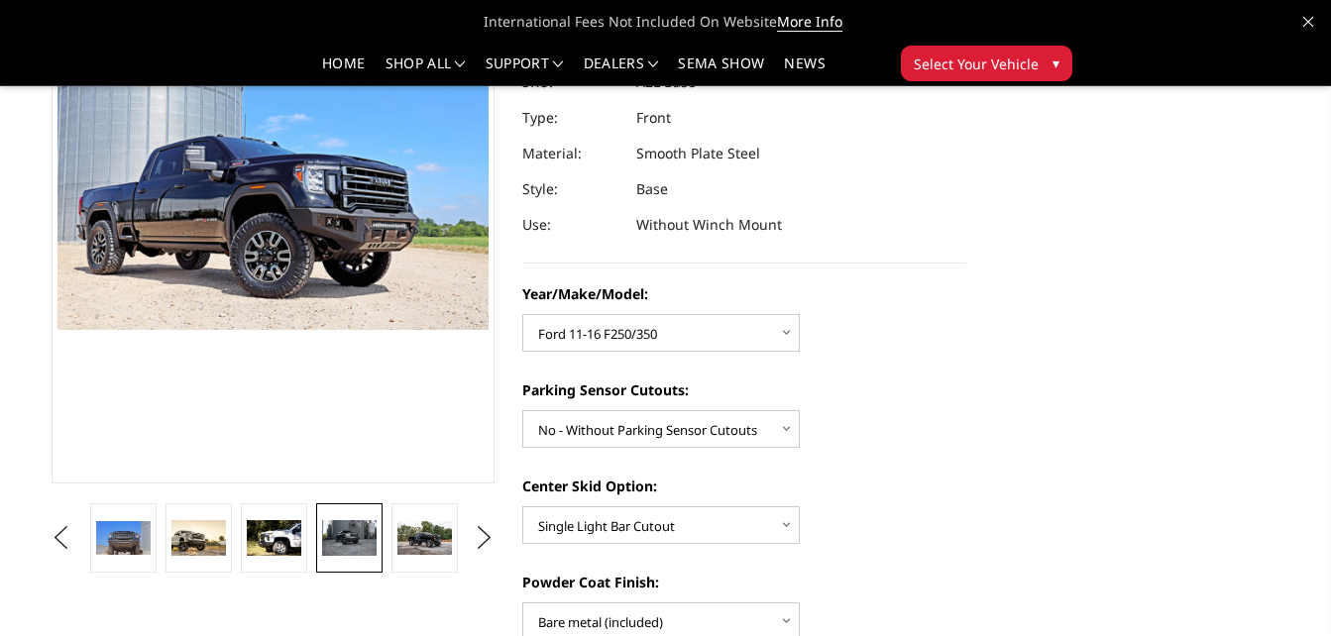
click at [361, 535] on img at bounding box center [349, 538] width 54 height 36
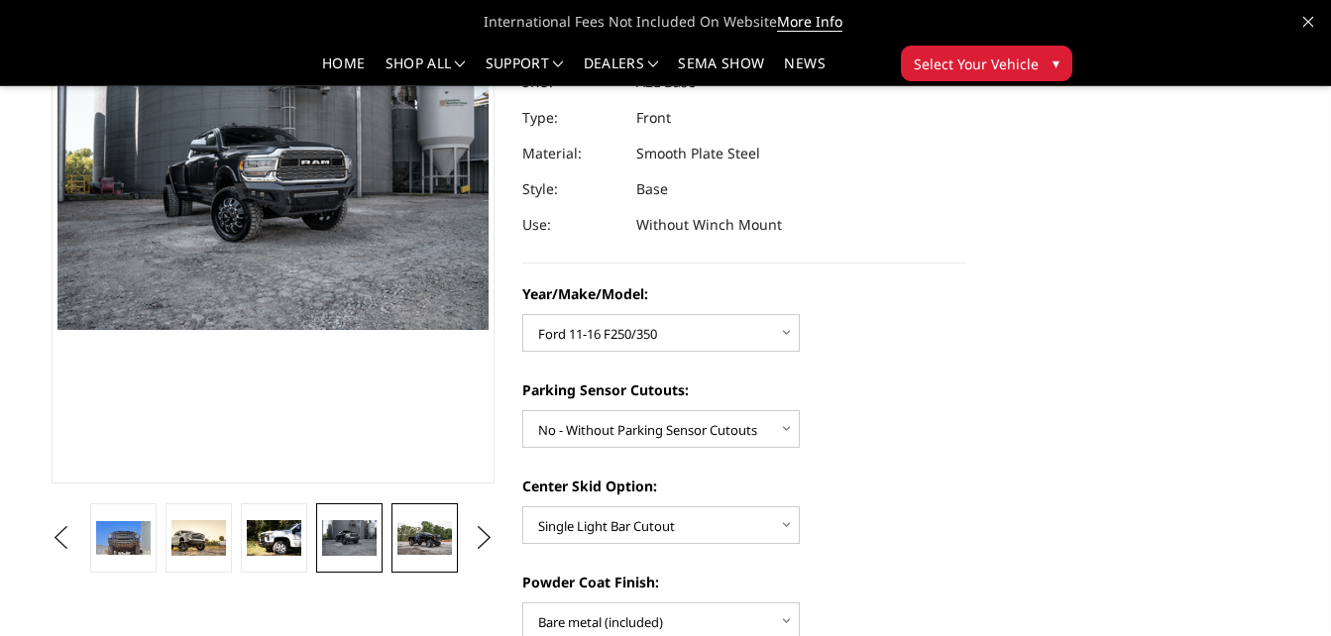
click at [409, 536] on img at bounding box center [424, 538] width 54 height 35
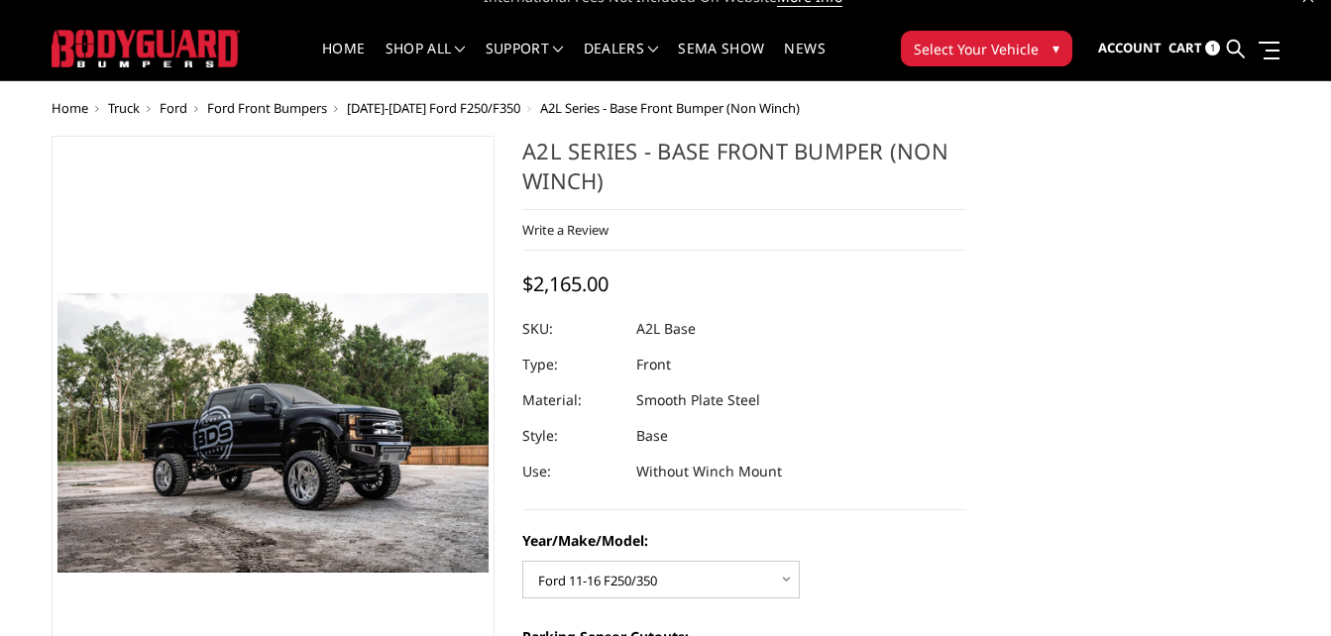
scroll to position [20, 0]
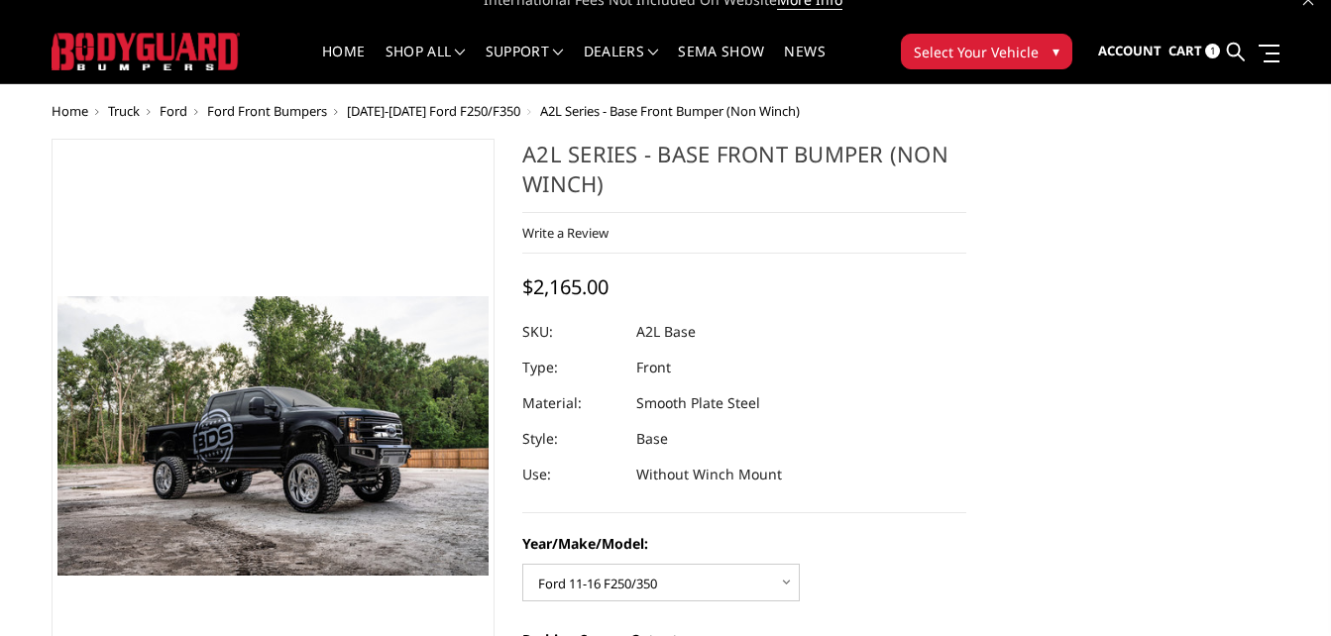
click at [1210, 54] on span "1" at bounding box center [1212, 51] width 15 height 15
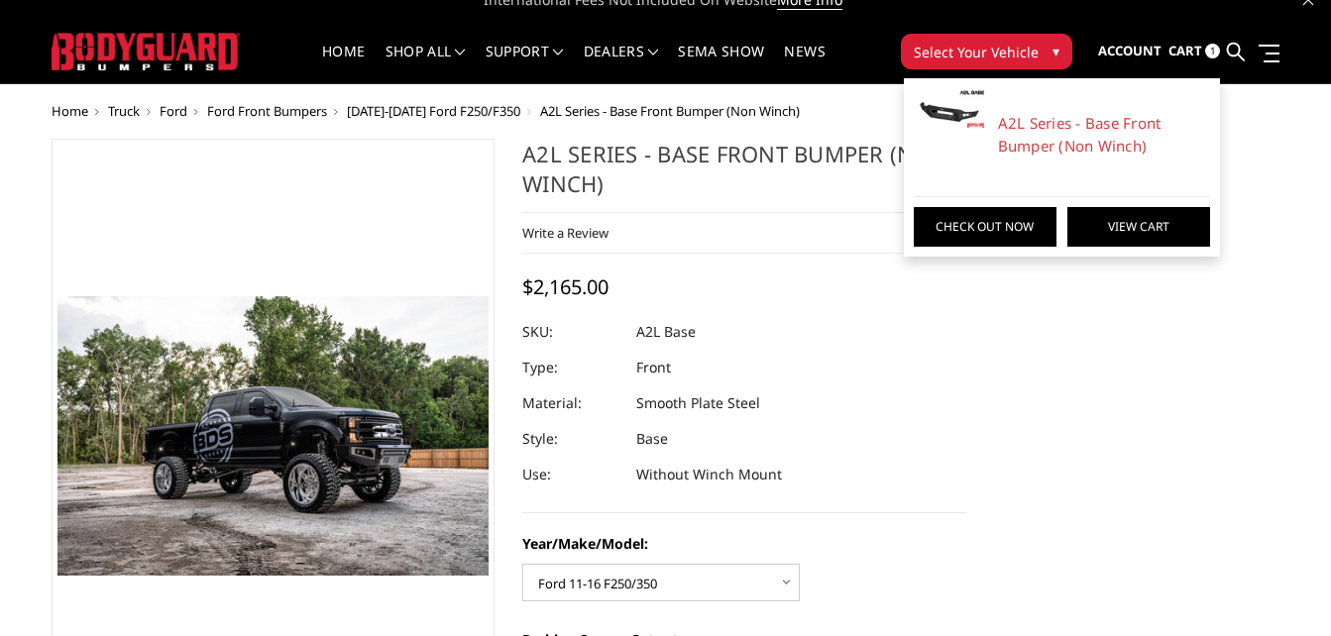
click at [1129, 217] on link "View Cart" at bounding box center [1138, 227] width 143 height 40
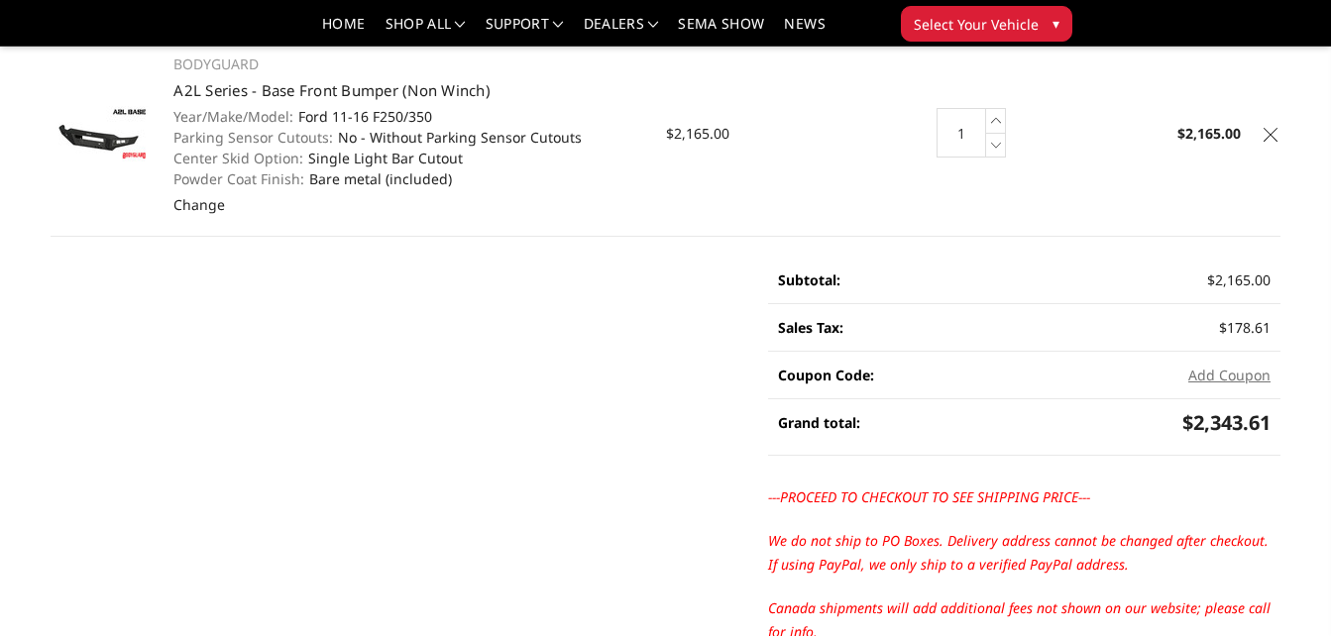
scroll to position [195, 0]
click at [1245, 379] on button "Add Coupon" at bounding box center [1229, 374] width 82 height 21
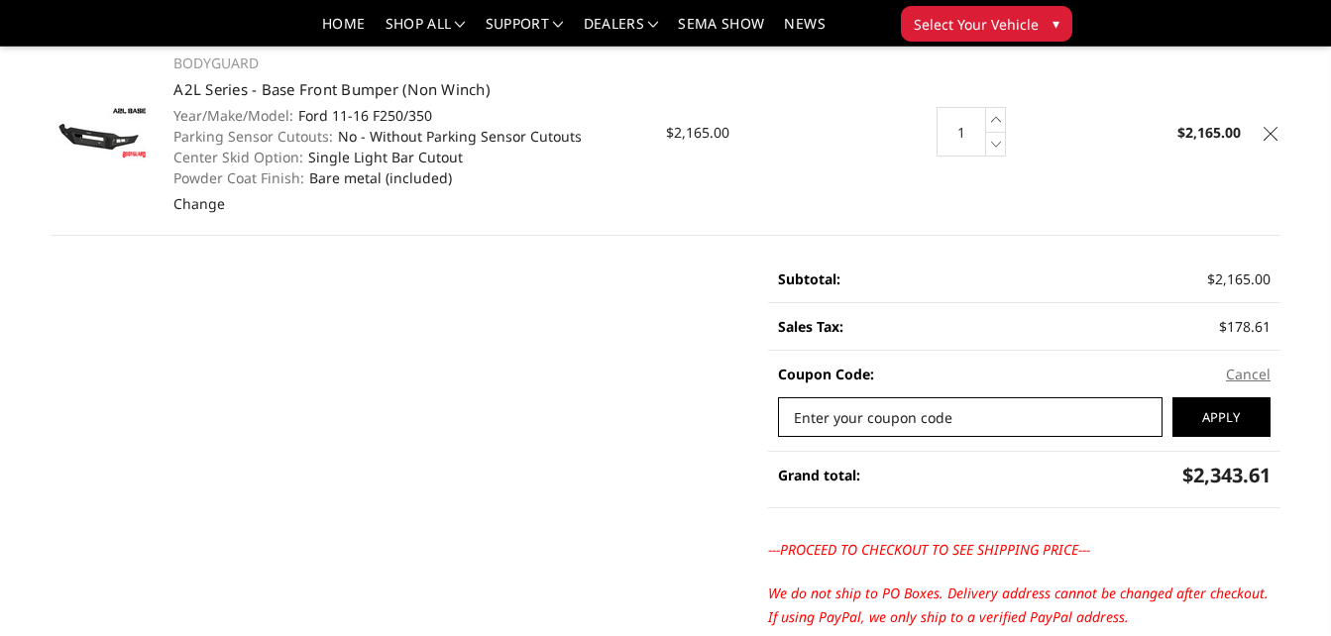
paste input "fir-d25f0acdf"
type input "fir-d25f0acdf"
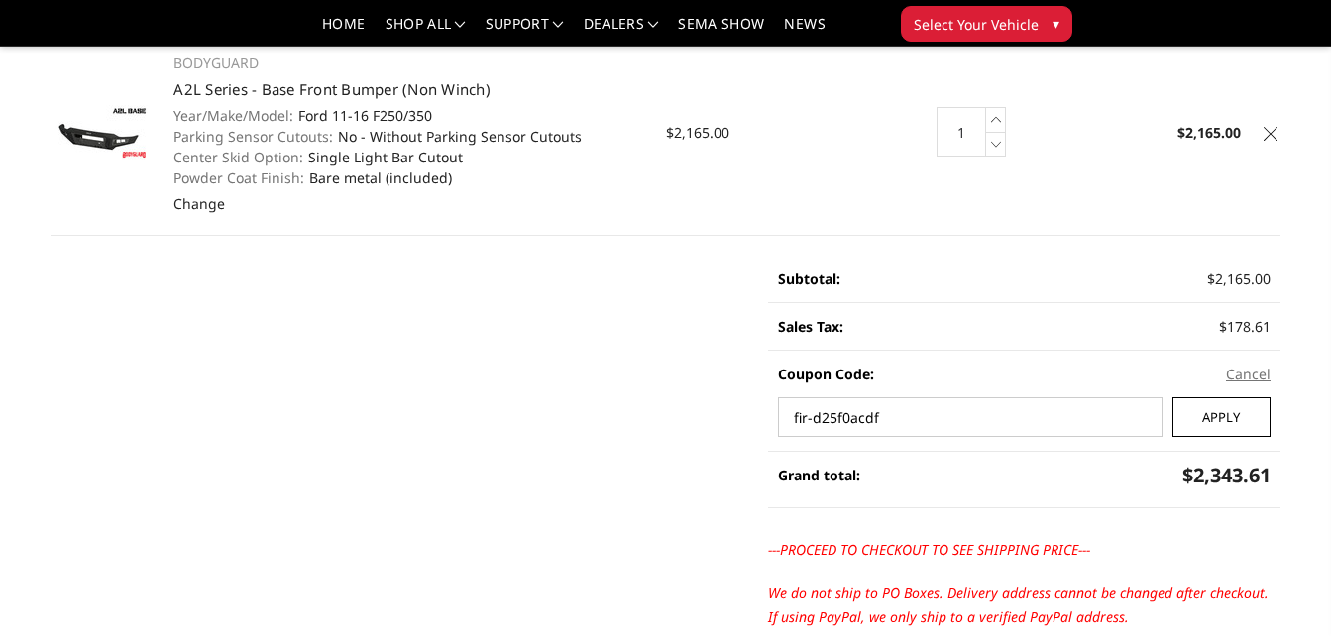
click at [1242, 427] on input "Apply" at bounding box center [1221, 417] width 98 height 40
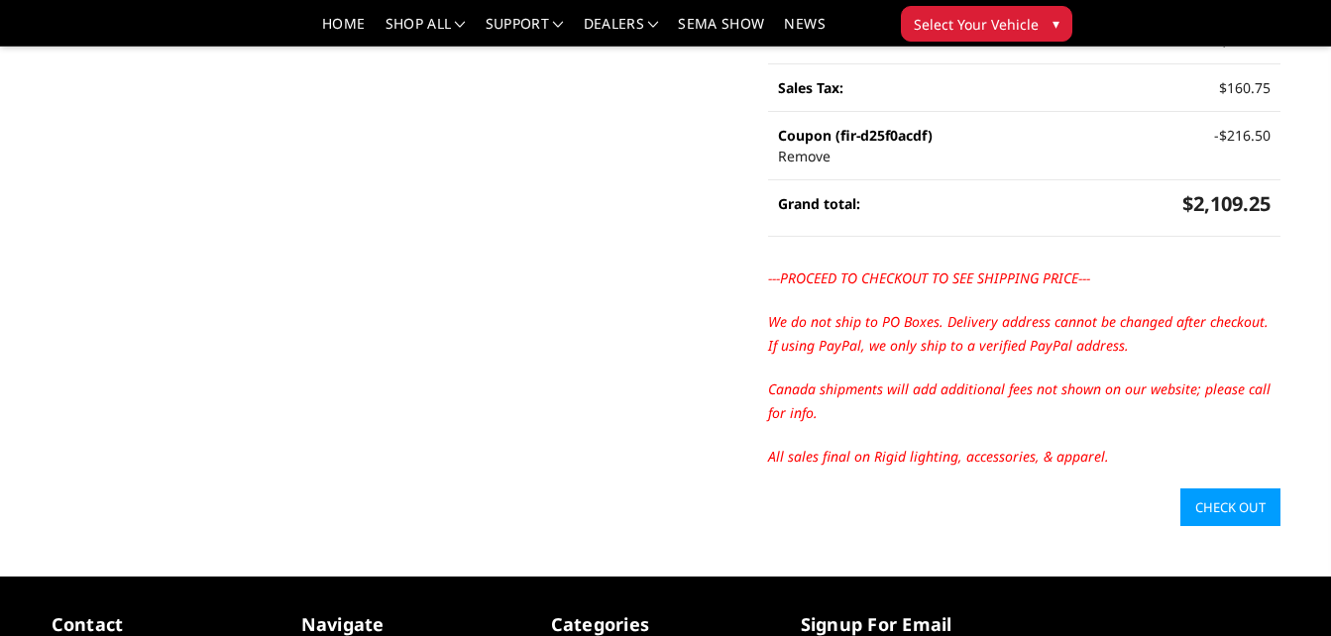
scroll to position [436, 0]
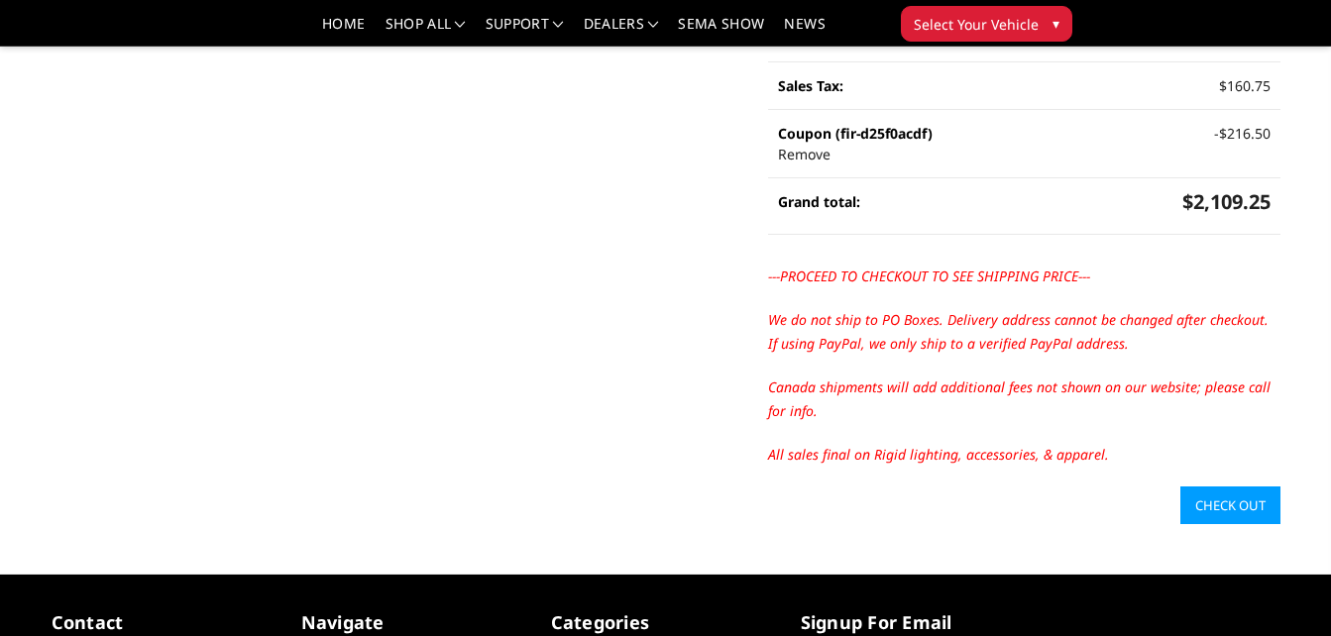
click at [1246, 498] on link "Check out" at bounding box center [1230, 505] width 100 height 38
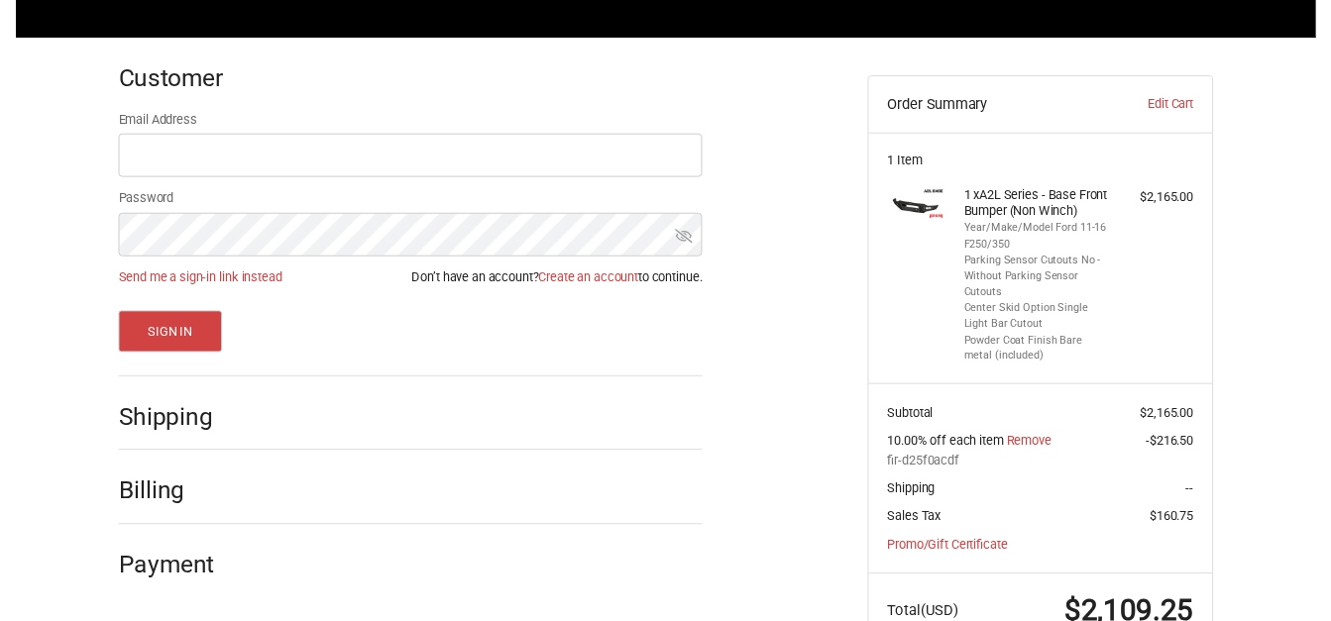
scroll to position [260, 0]
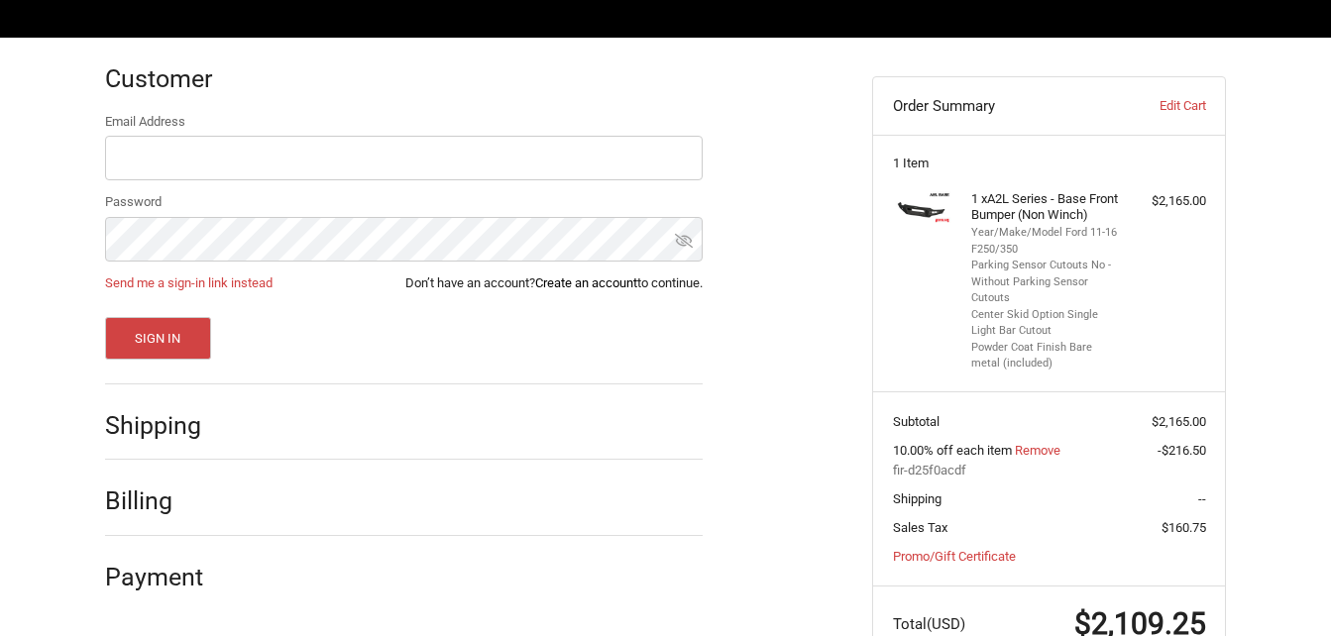
click at [568, 287] on link "Create an account" at bounding box center [586, 282] width 102 height 15
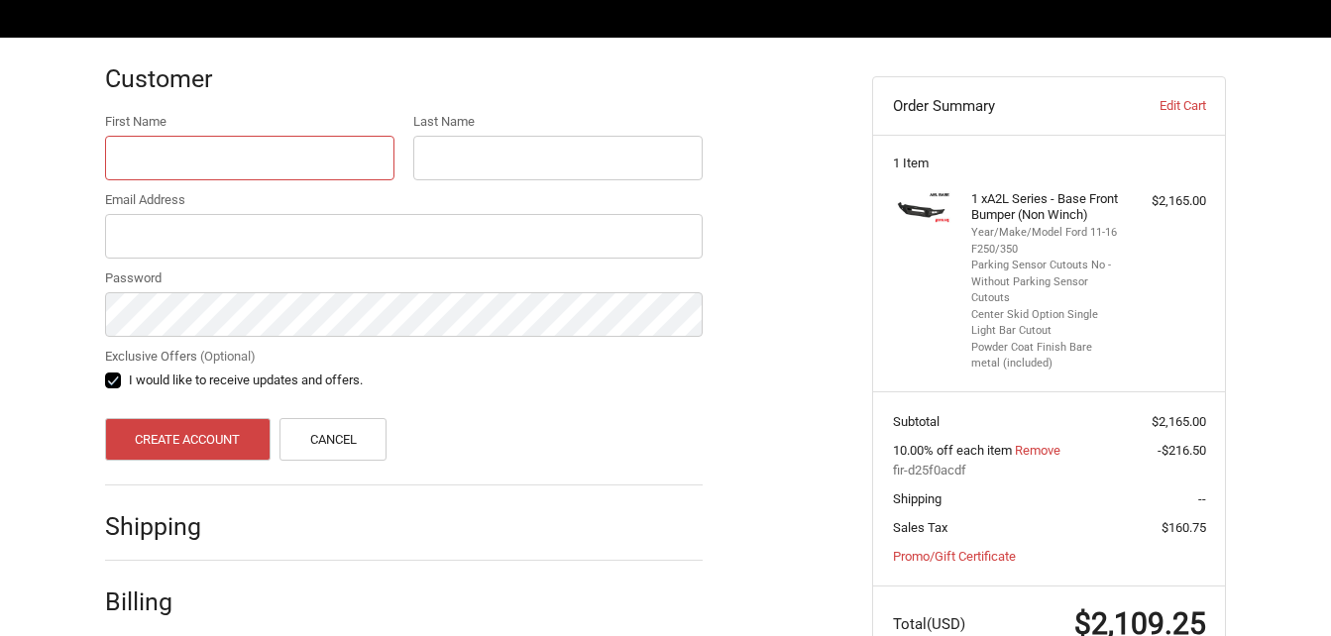
click at [307, 168] on input "First Name" at bounding box center [249, 158] width 289 height 45
type input "[PERSON_NAME]"
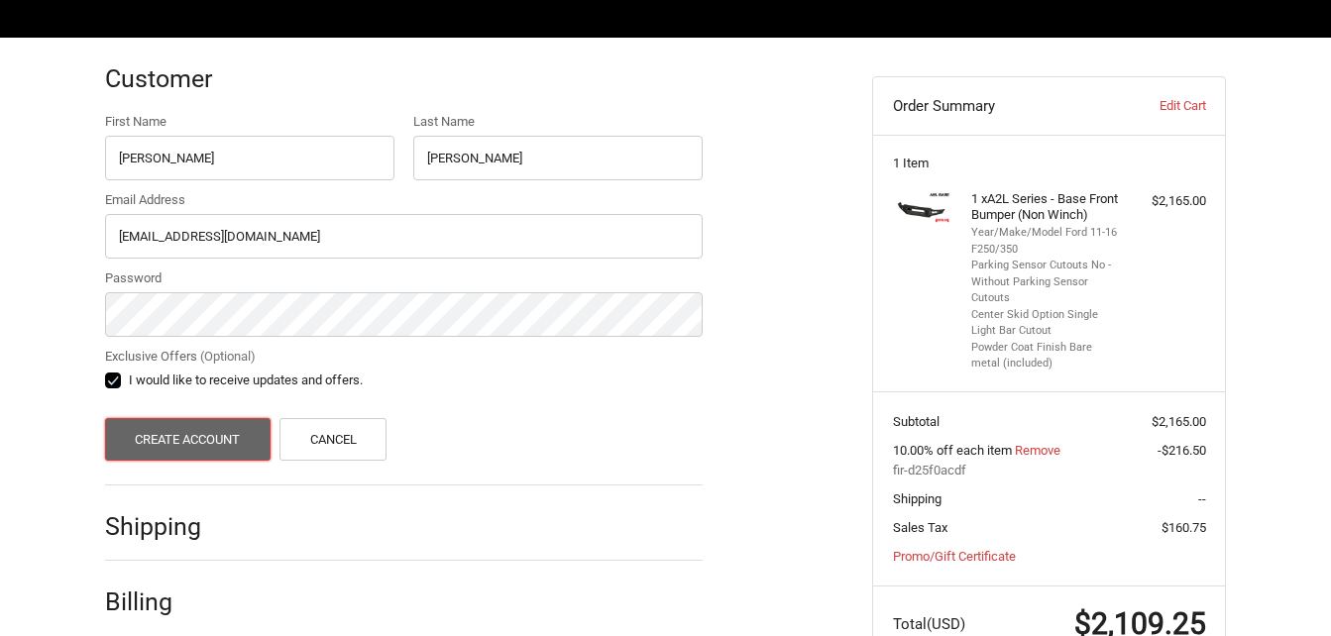
click at [216, 440] on button "Create Account" at bounding box center [187, 439] width 165 height 43
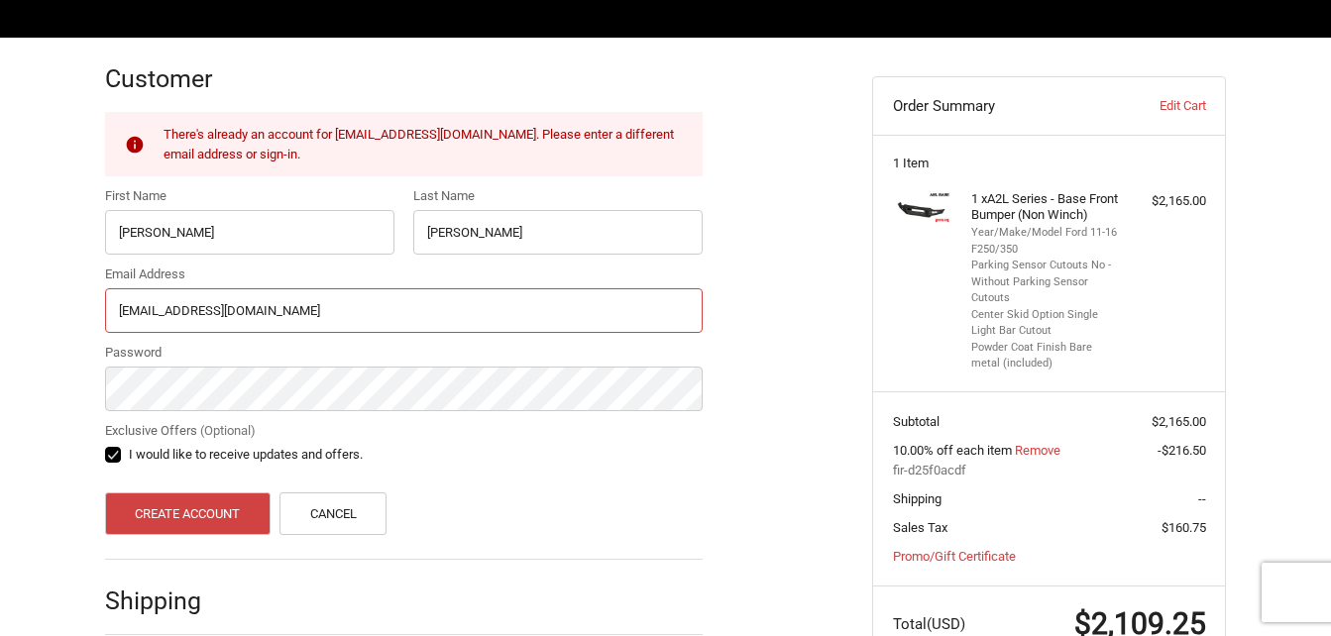
drag, startPoint x: 280, startPoint y: 312, endPoint x: 2, endPoint y: 298, distance: 278.8
click at [2, 298] on div "Customer There's already an account for [EMAIL_ADDRESS][DOMAIN_NAME]. Please en…" at bounding box center [665, 422] width 1331 height 768
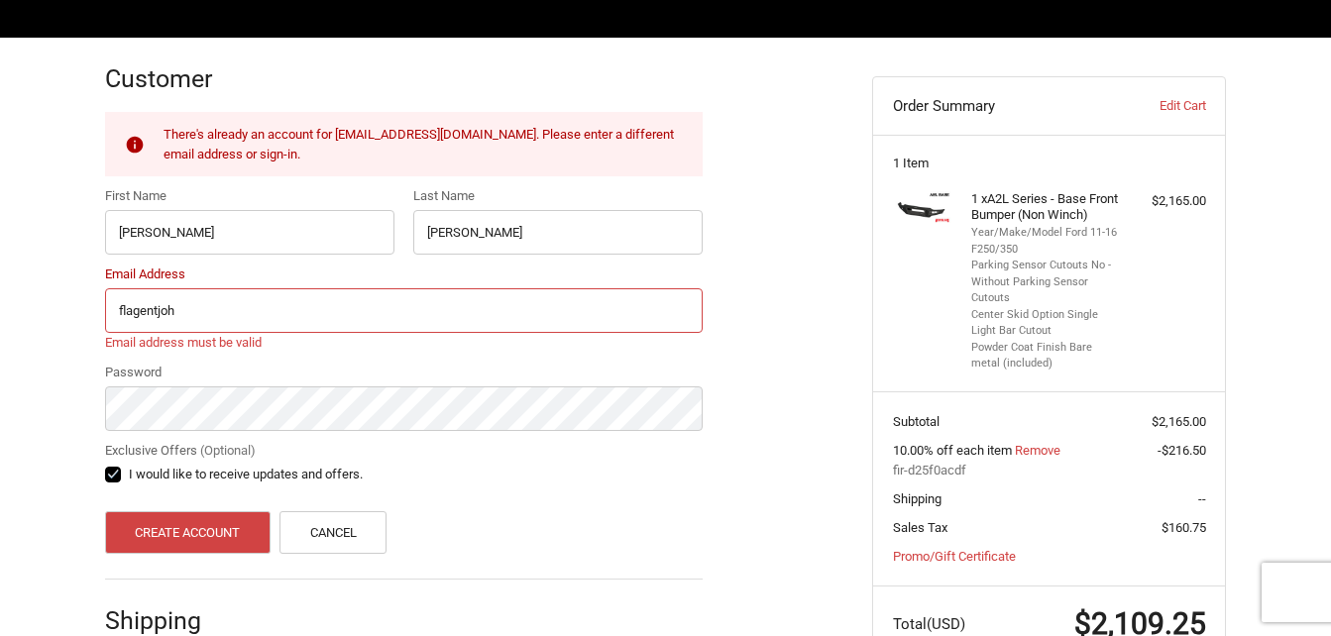
type input "[EMAIL_ADDRESS][DOMAIN_NAME]"
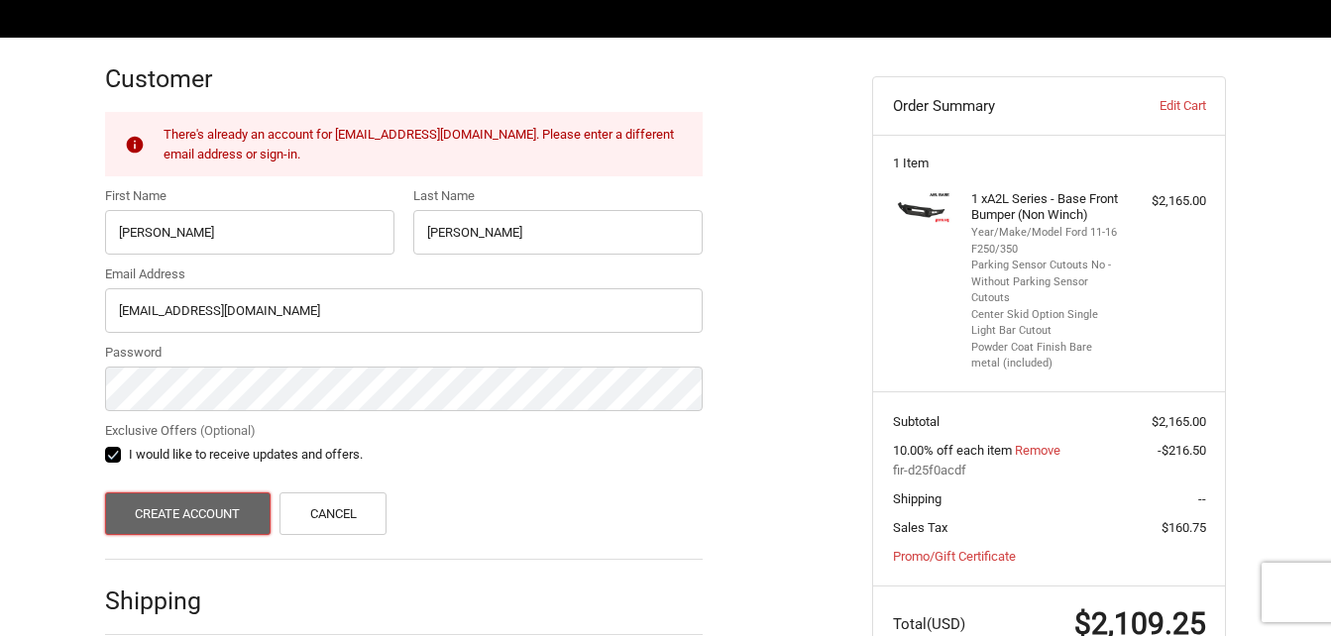
click at [217, 504] on button "Create Account" at bounding box center [187, 513] width 165 height 43
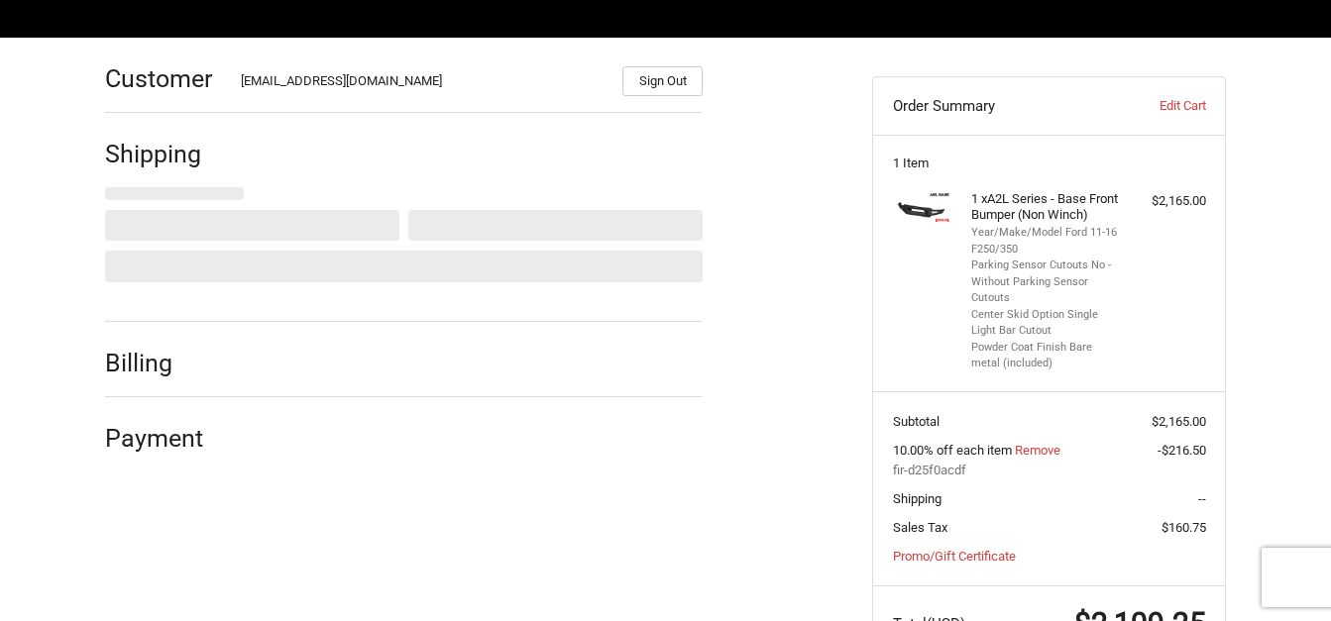
select select "US"
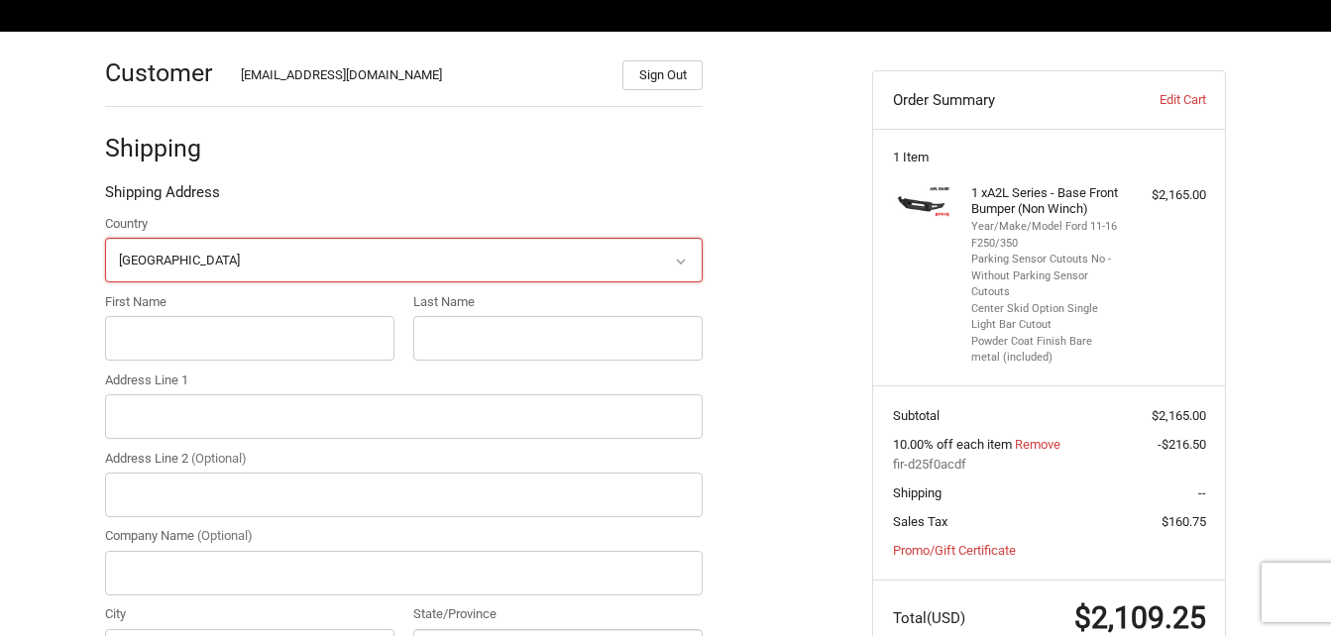
scroll to position [267, 0]
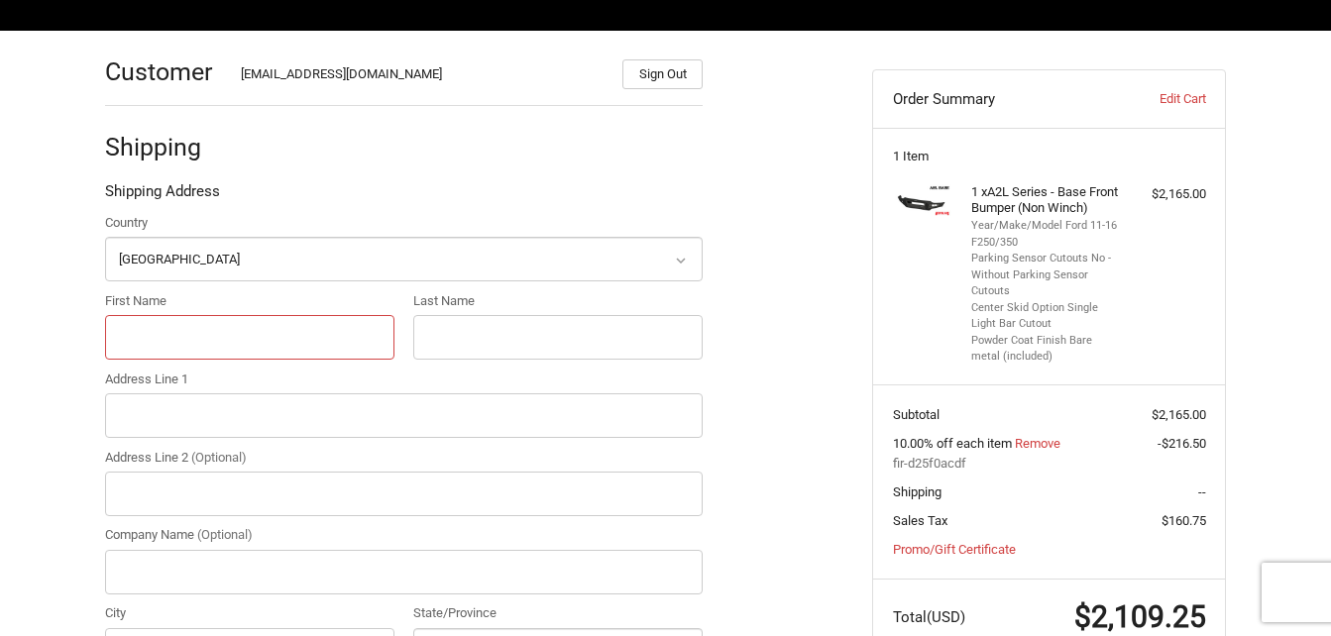
click at [265, 348] on input "First Name" at bounding box center [249, 337] width 289 height 45
type input "[PERSON_NAME]"
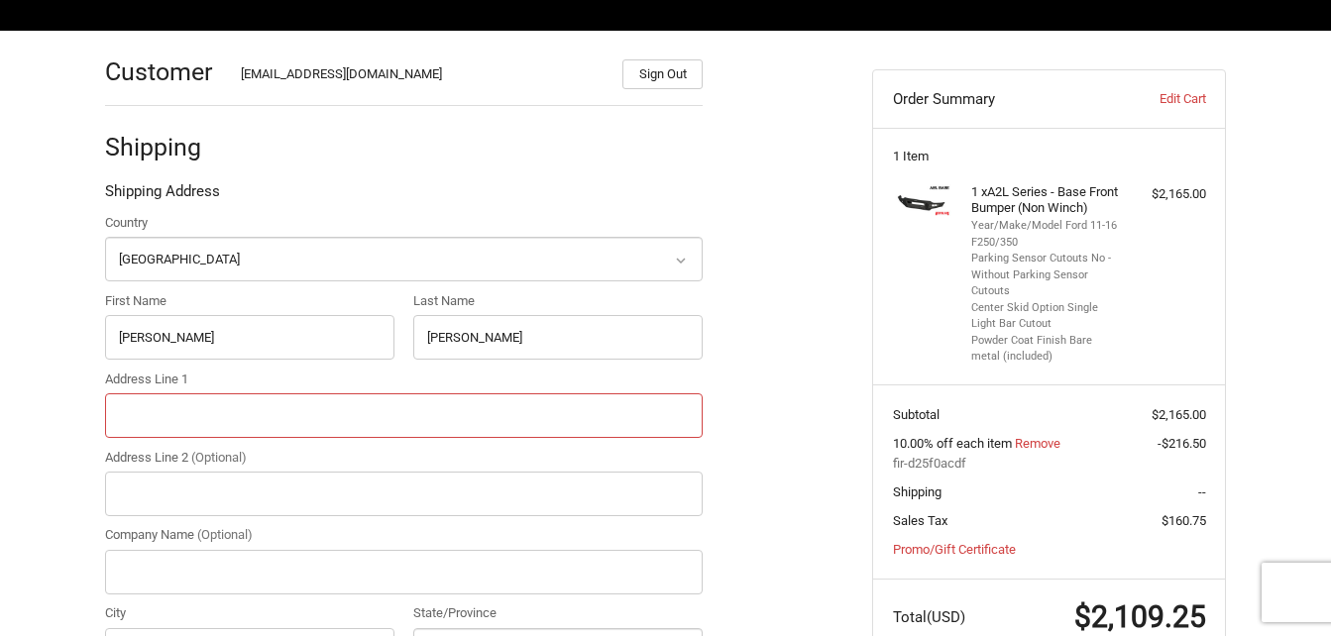
type input "[STREET_ADDRESS]"
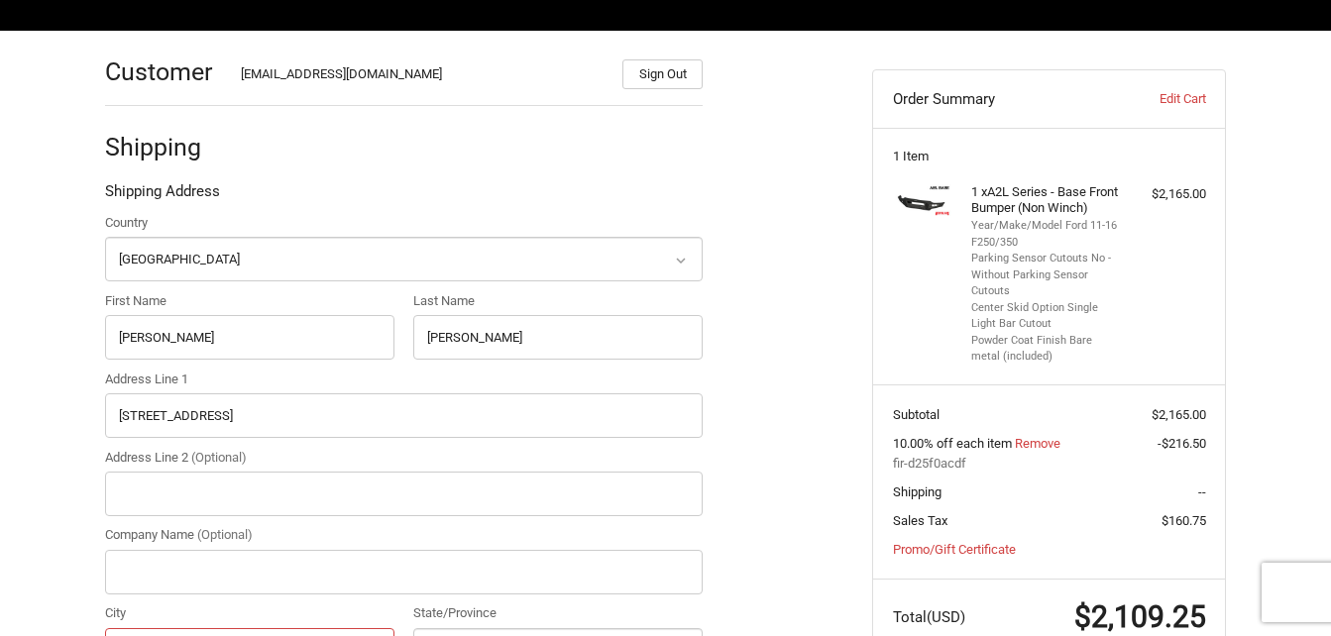
type input "[GEOGRAPHIC_DATA]"
select select "FL"
type input "33884"
type input "18632890447"
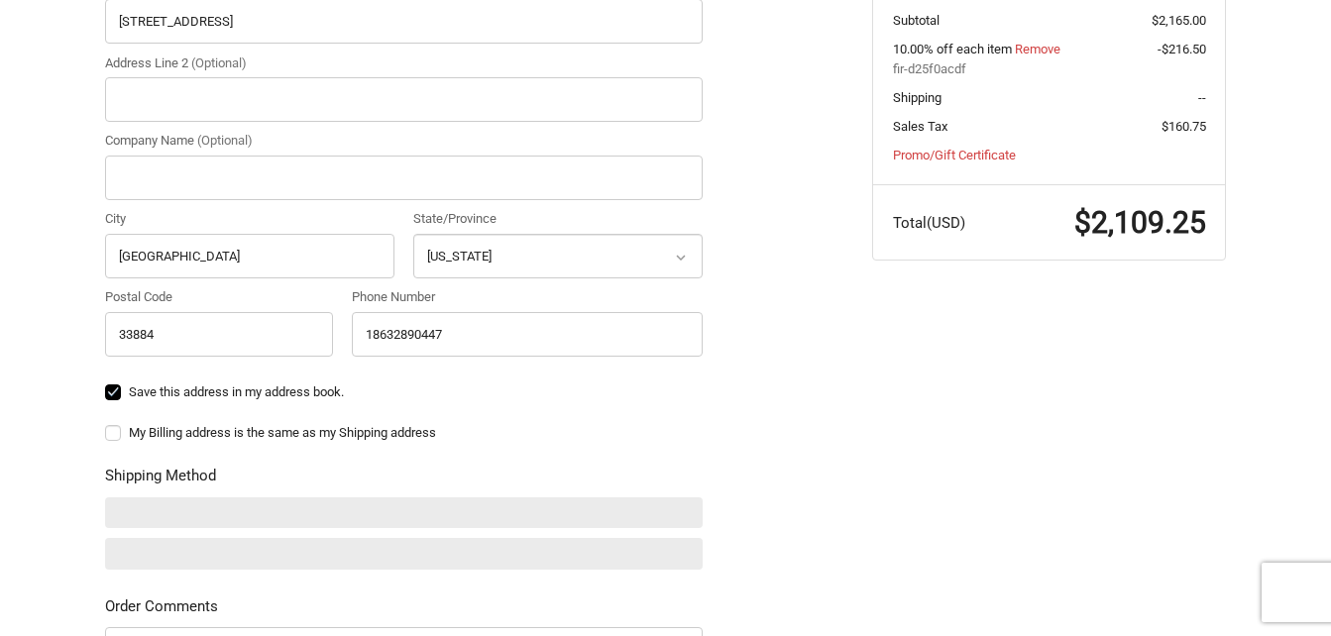
scroll to position [662, 0]
click at [209, 395] on label "Save this address in my address book." at bounding box center [403, 391] width 597 height 16
click at [106, 382] on input "Save this address in my address book." at bounding box center [105, 381] width 1 height 1
checkbox input "false"
click at [106, 426] on label "My Billing address is the same as my Shipping address" at bounding box center [403, 432] width 597 height 16
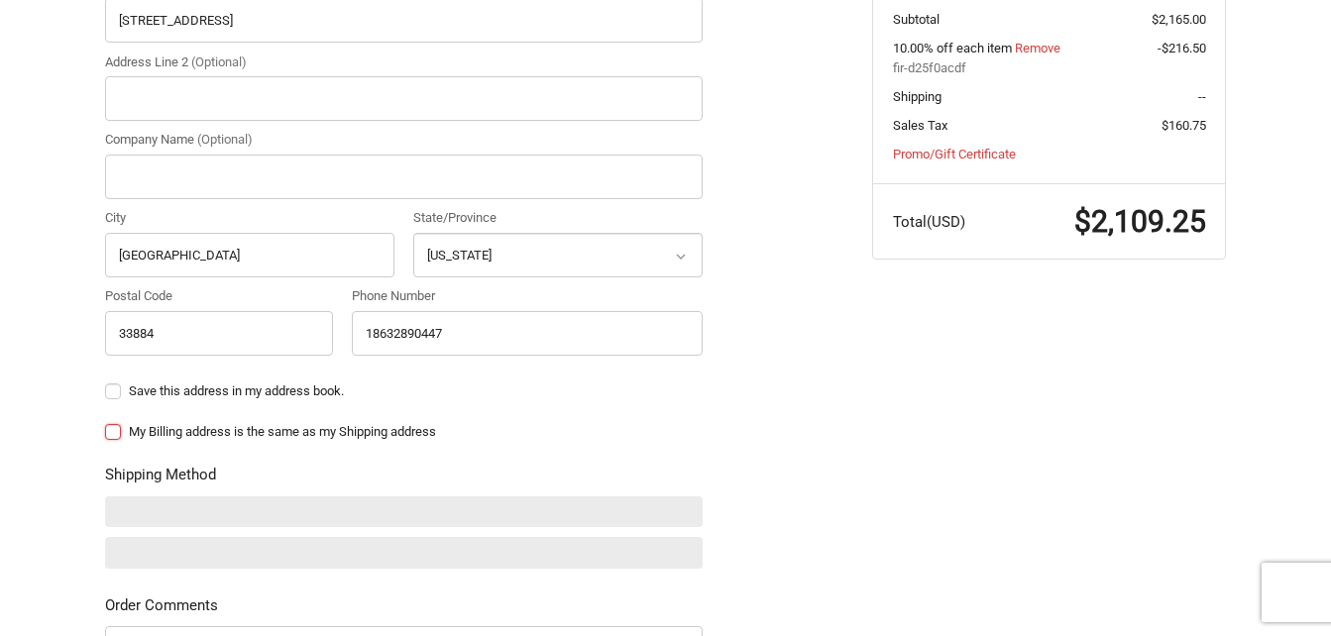
click at [106, 423] on input "My Billing address is the same as my Shipping address" at bounding box center [105, 422] width 1 height 1
checkbox input "true"
click at [75, 432] on div "Customer flagentjohnw@gmail.com Sign Out Shipping Shipping Address Country Sele…" at bounding box center [665, 284] width 1189 height 1299
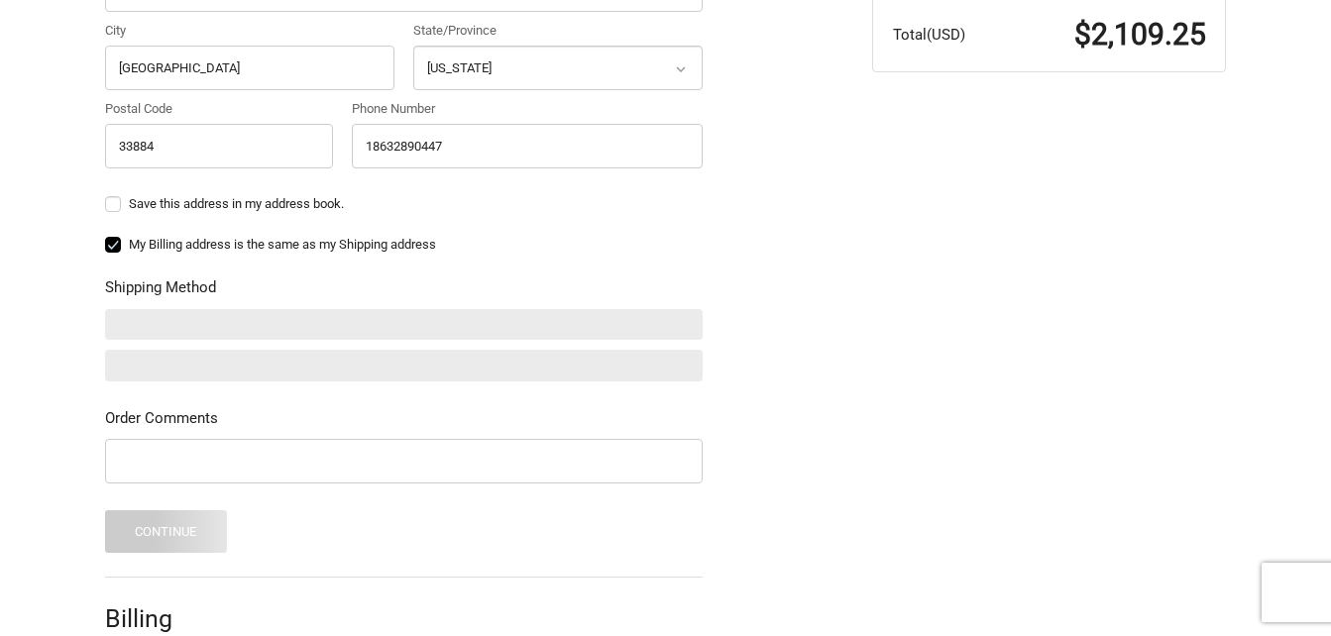
scroll to position [852, 0]
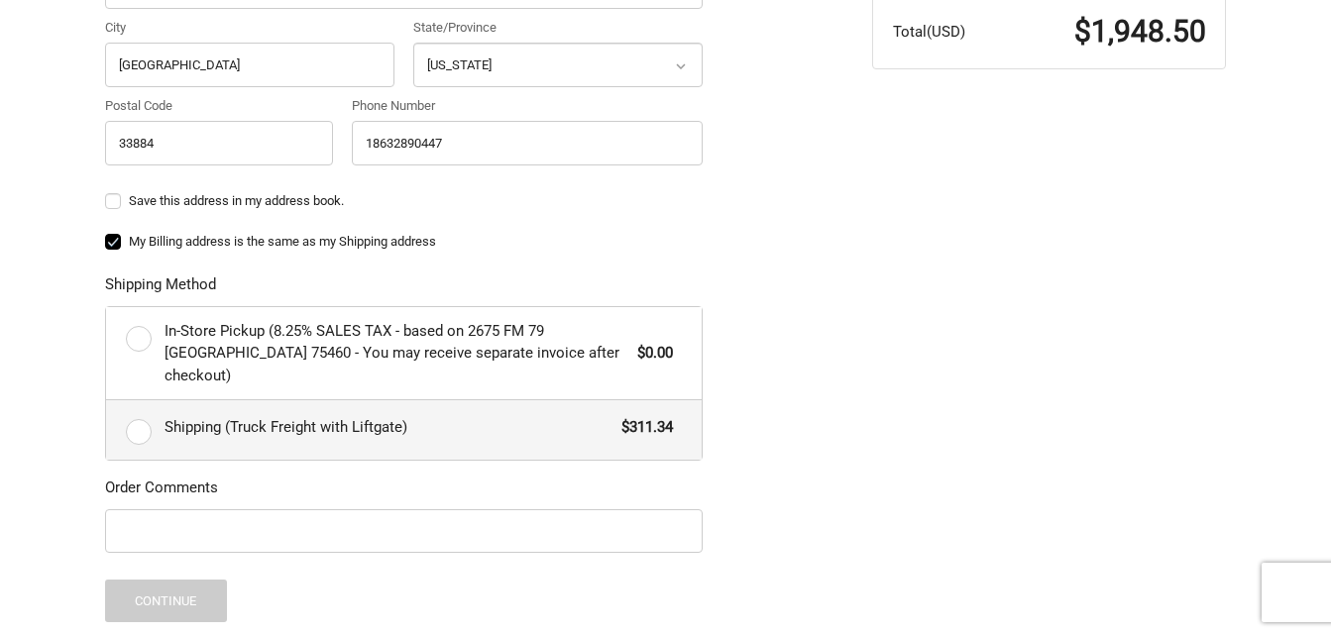
click at [144, 405] on label "Shipping (Truck Freight with Liftgate) $311.34" at bounding box center [403, 429] width 595 height 59
click at [107, 401] on input "Shipping (Truck Freight with Liftgate) $311.34" at bounding box center [106, 400] width 1 height 1
radio input "true"
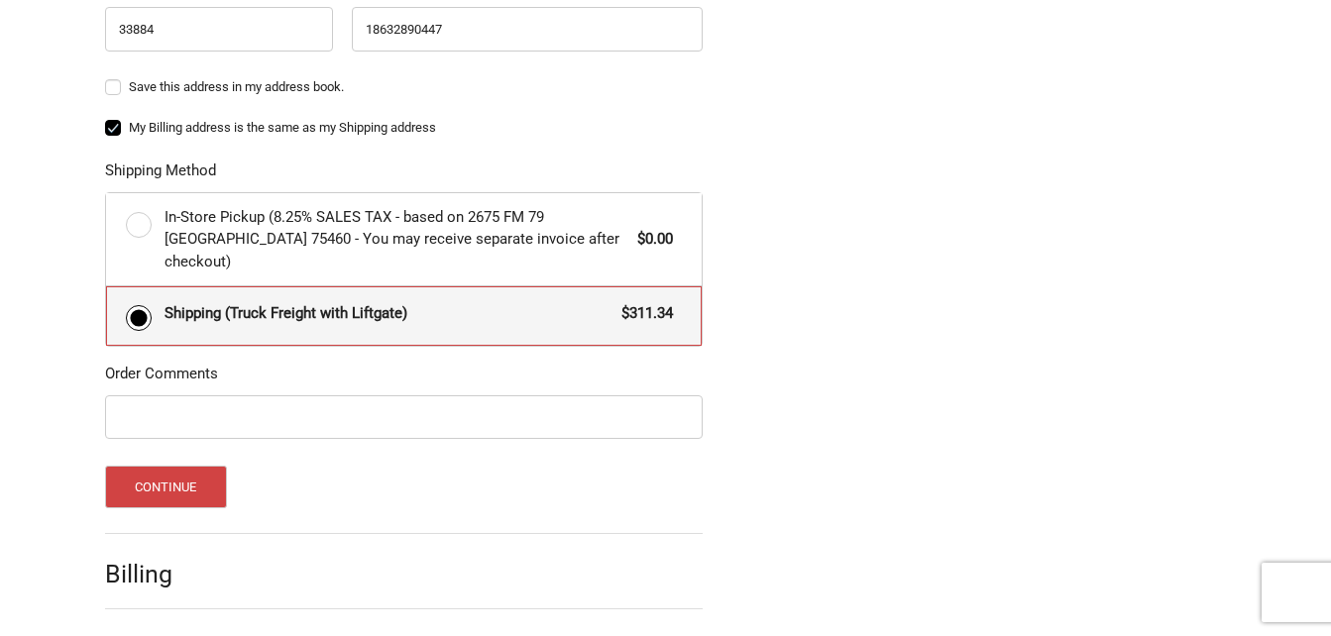
scroll to position [1011, 0]
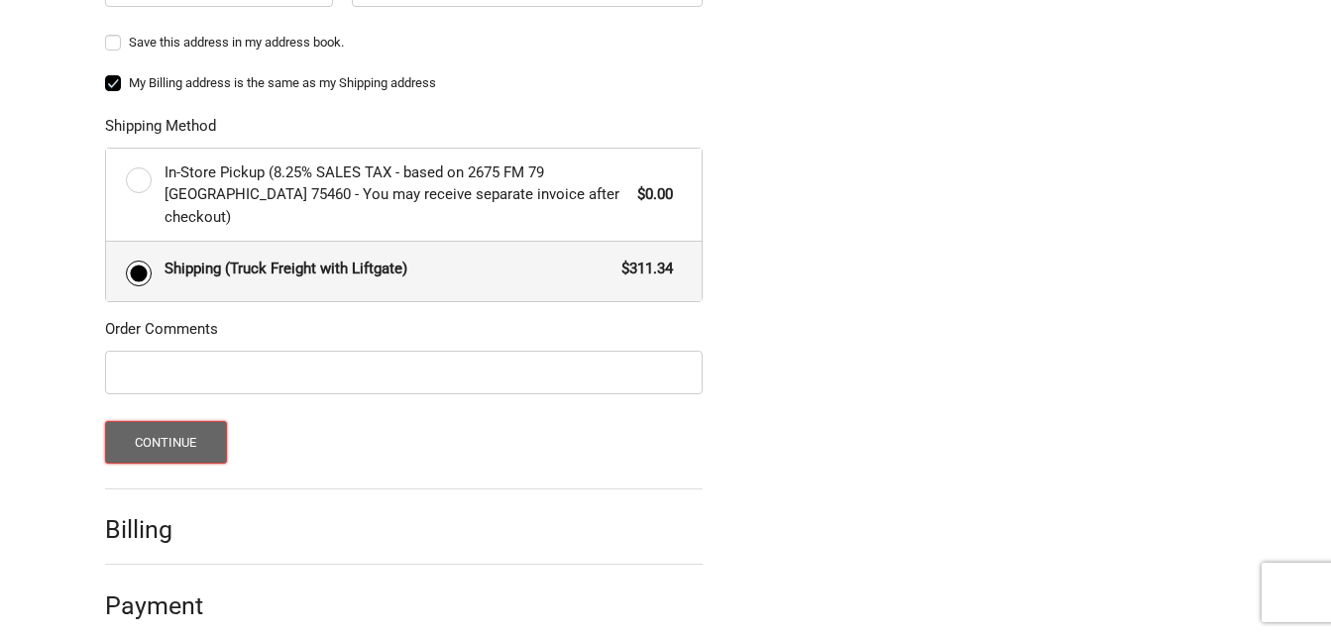
click at [148, 422] on button "Continue" at bounding box center [166, 442] width 122 height 43
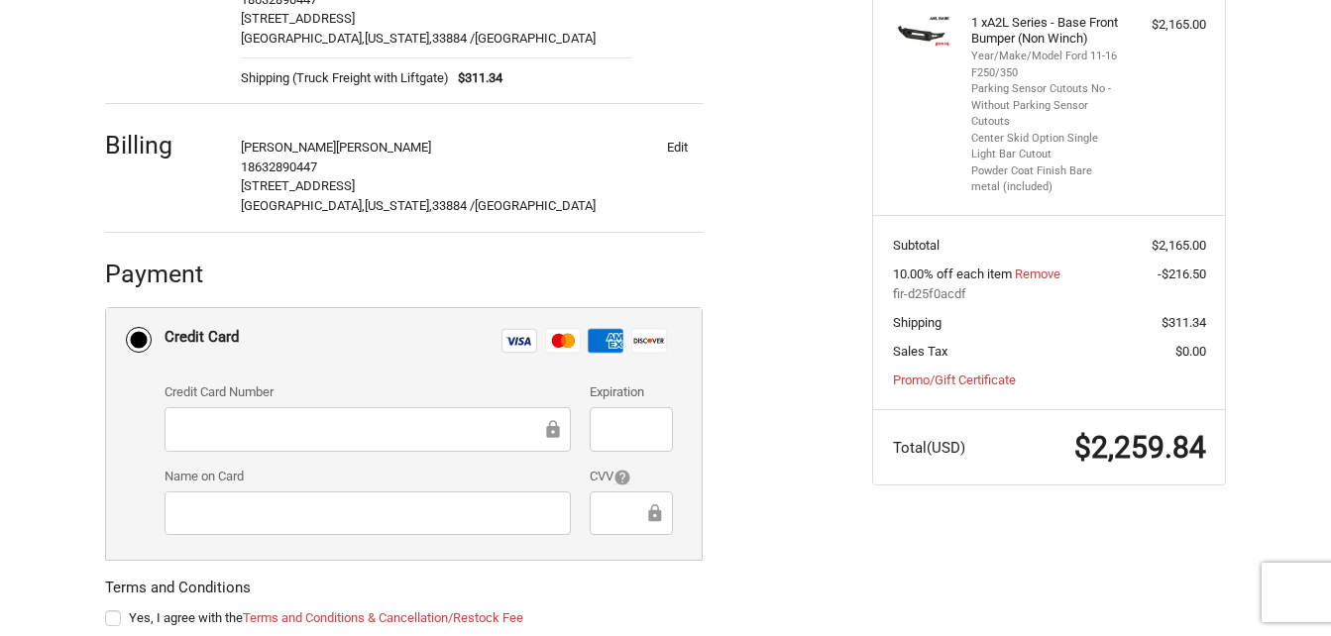
scroll to position [436, 0]
click at [759, 490] on ol "Customer flagentjohnw@gmail.com Sign Out Shipping John Wiertel 18632890447 364 …" at bounding box center [442, 286] width 675 height 850
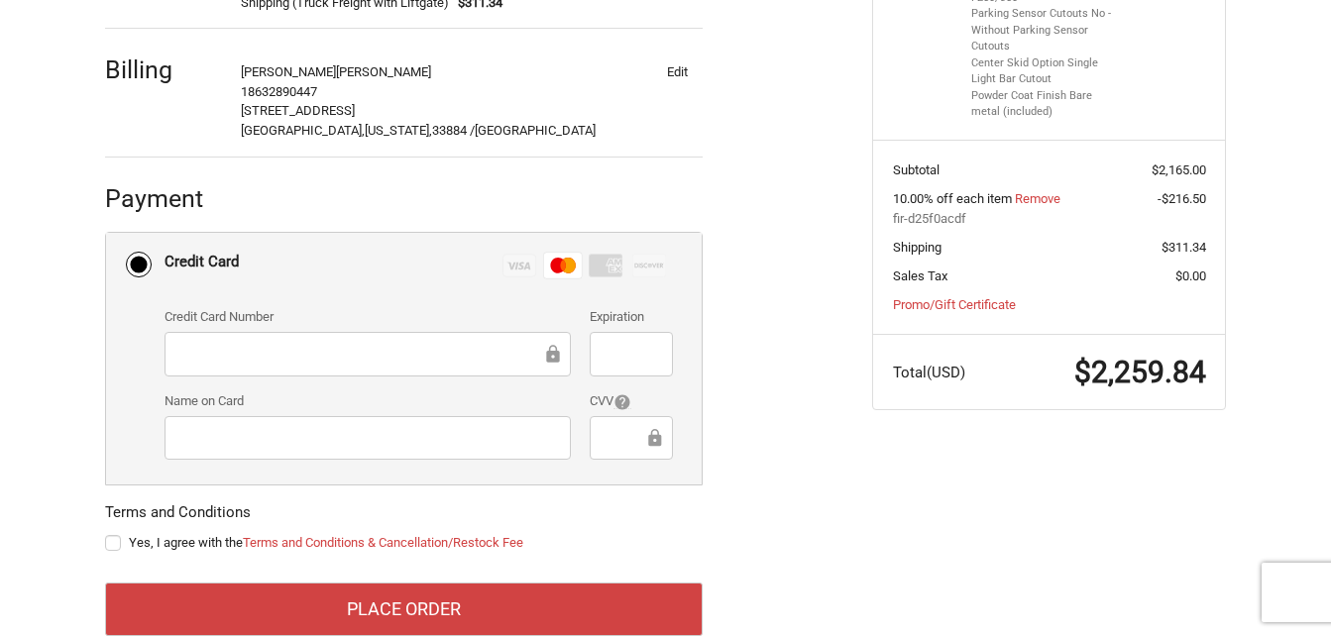
scroll to position [523, 0]
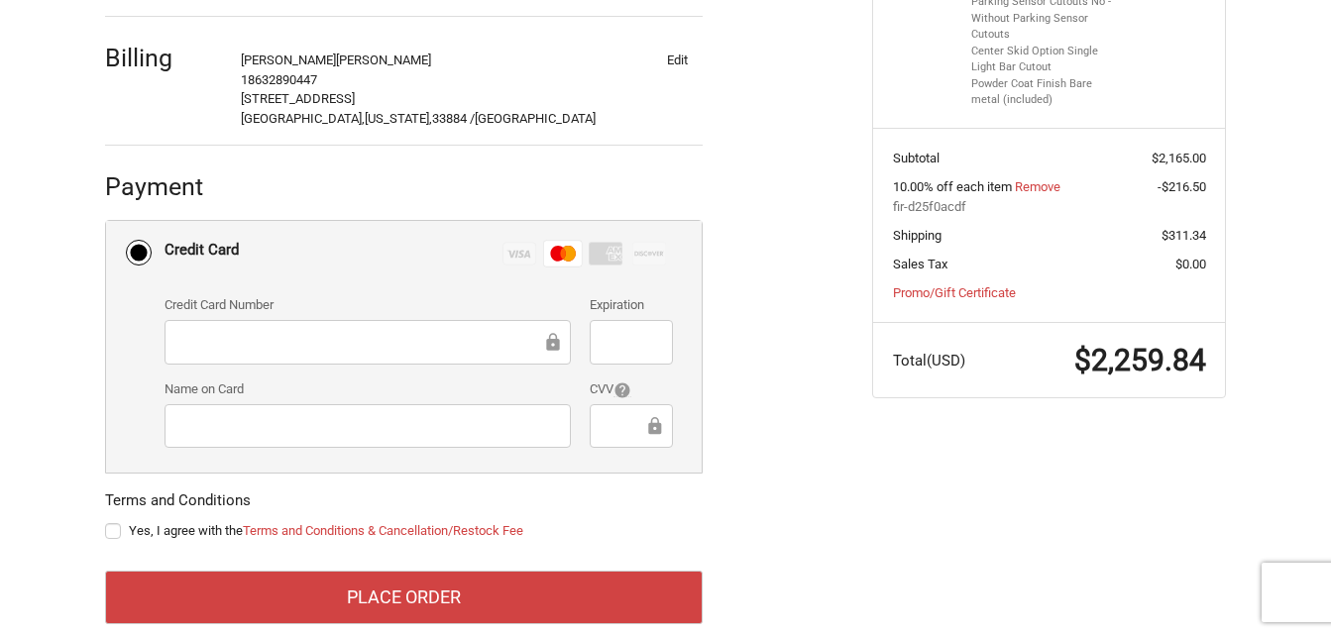
click at [114, 524] on label "Yes, I agree with the Terms and Conditions & Cancellation/Restock Fee" at bounding box center [403, 531] width 597 height 16
click at [106, 522] on input "Yes, I agree with the Terms and Conditions & Cancellation/Restock Fee" at bounding box center [105, 521] width 1 height 1
checkbox input "true"
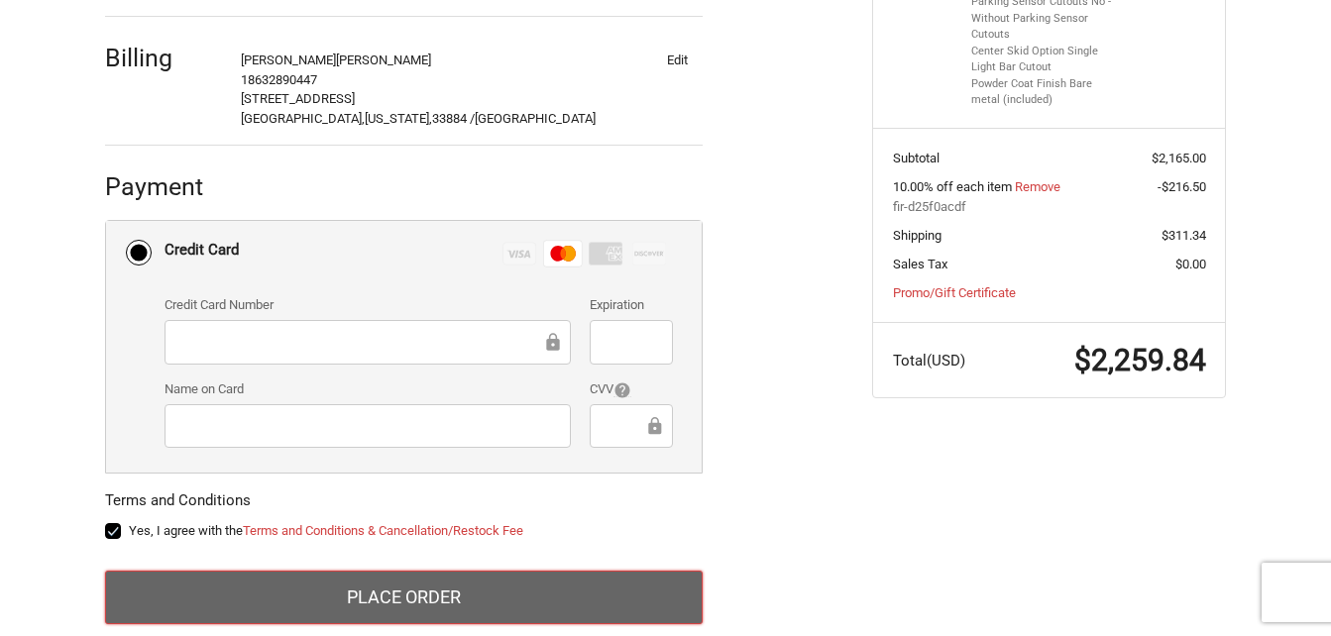
click at [260, 597] on button "Place Order" at bounding box center [403, 598] width 597 height 54
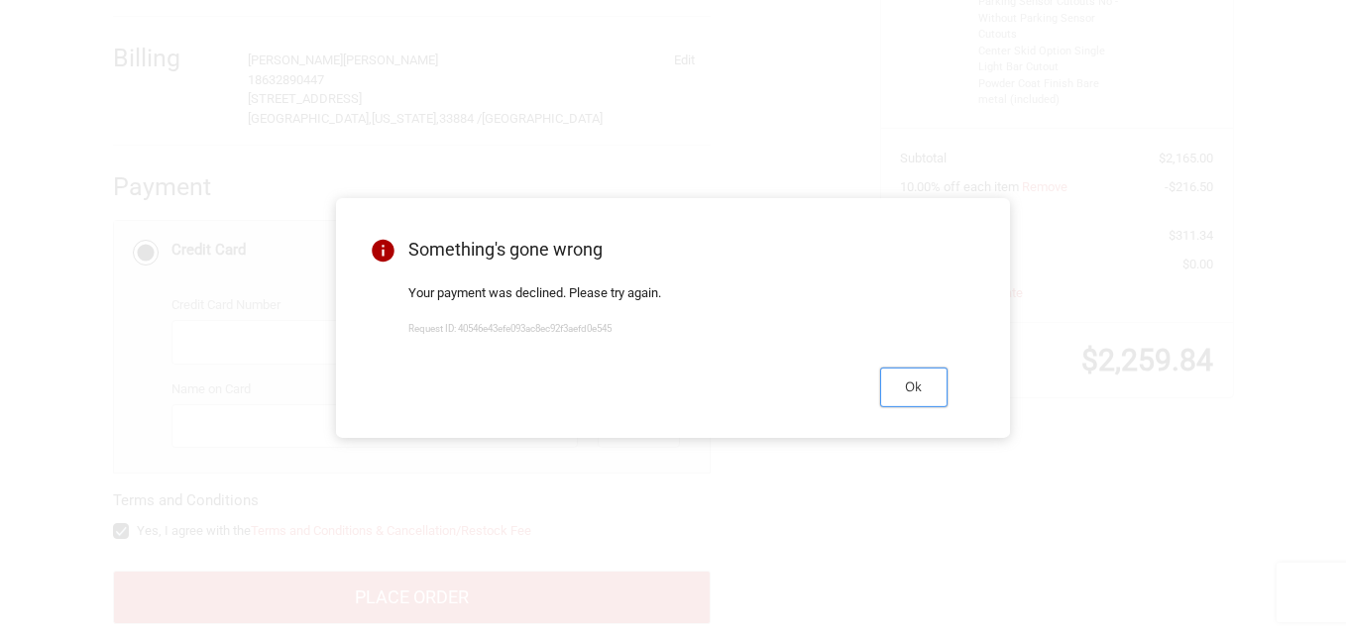
click at [922, 393] on button "Ok" at bounding box center [913, 387] width 67 height 39
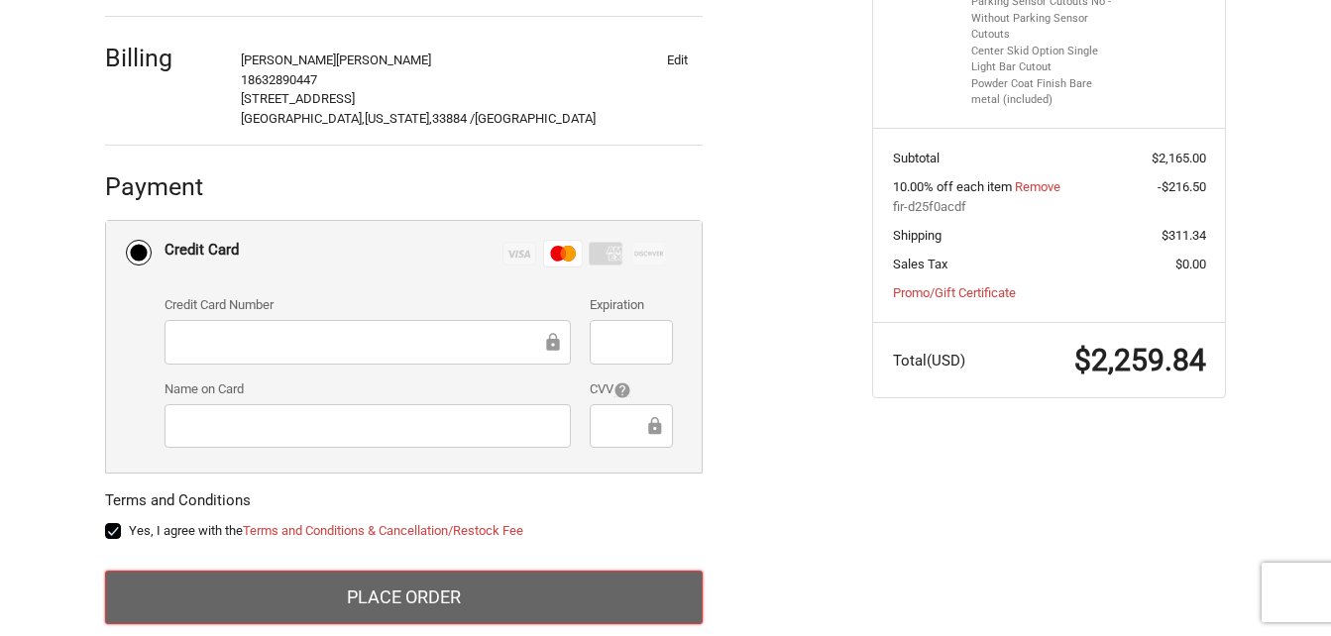
click at [507, 586] on button "Place Order" at bounding box center [403, 598] width 597 height 54
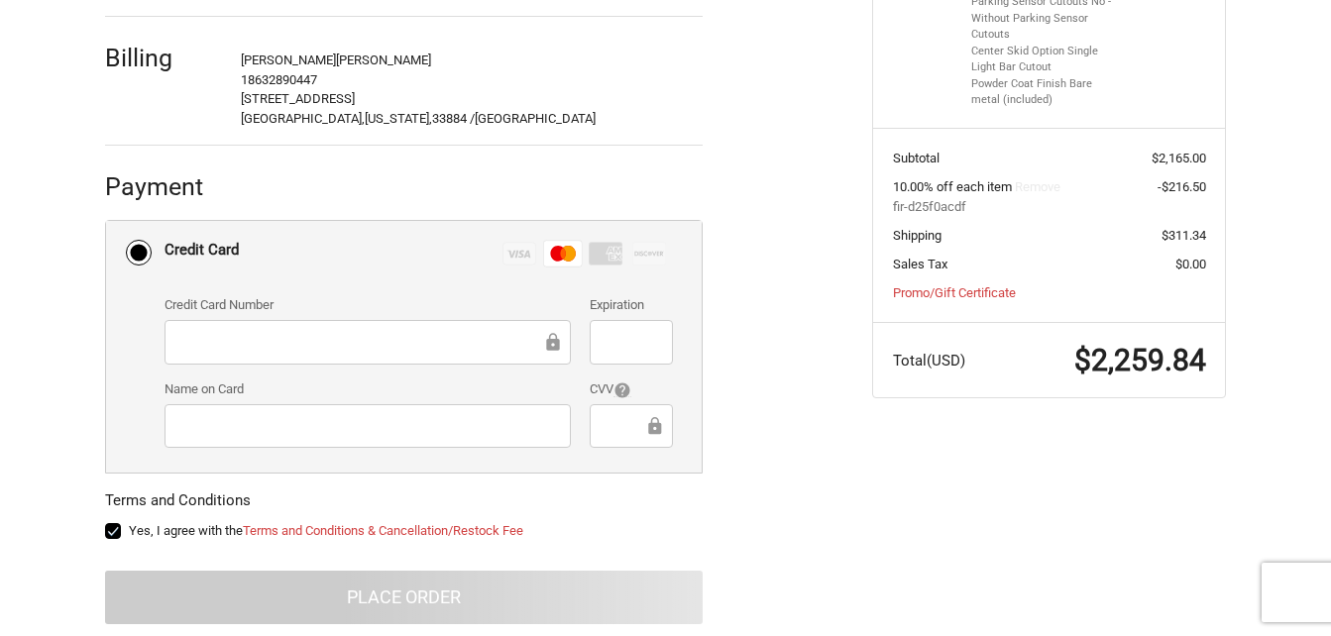
scroll to position [213, 0]
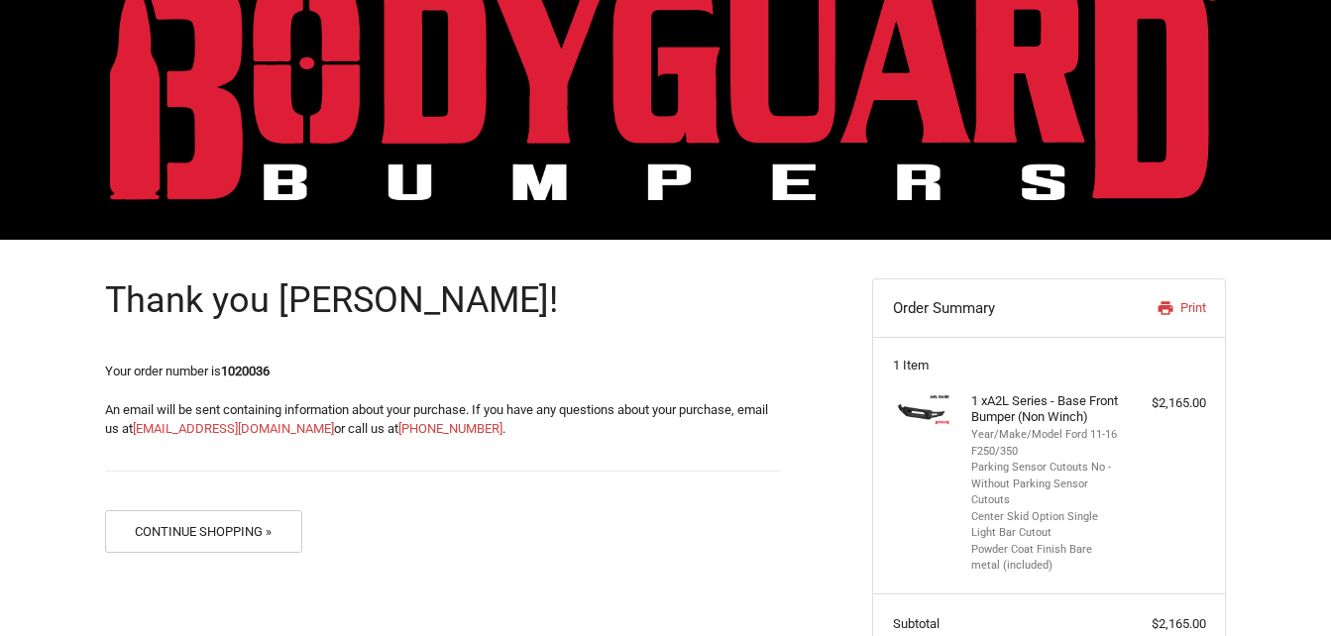
scroll to position [58, 0]
